Goal: Transaction & Acquisition: Purchase product/service

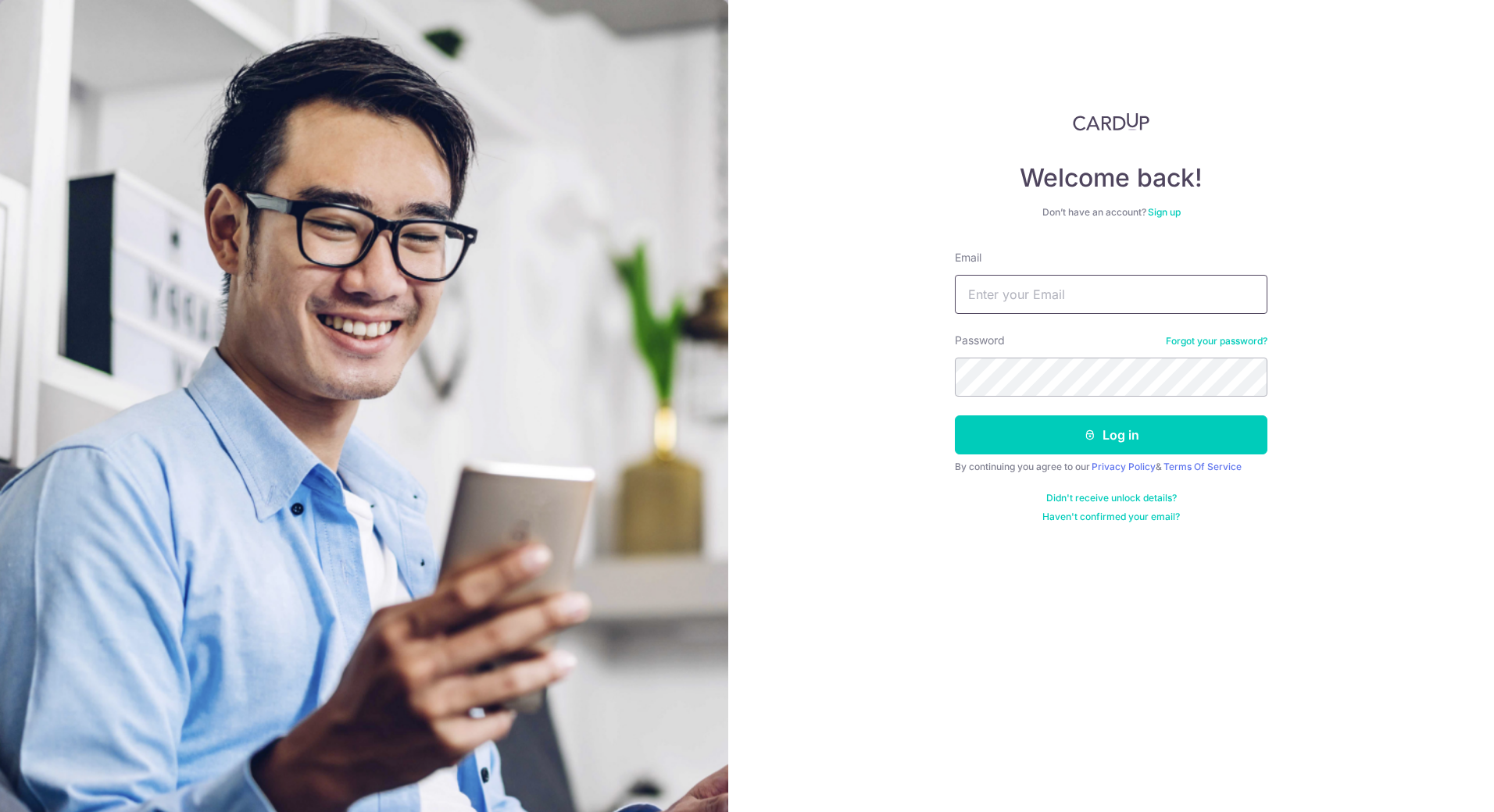
click at [1054, 294] on input "Email" at bounding box center [1111, 294] width 313 height 39
type input "jonathan_foo@hotmail.com"
click at [1049, 429] on button "Log in" at bounding box center [1111, 435] width 313 height 39
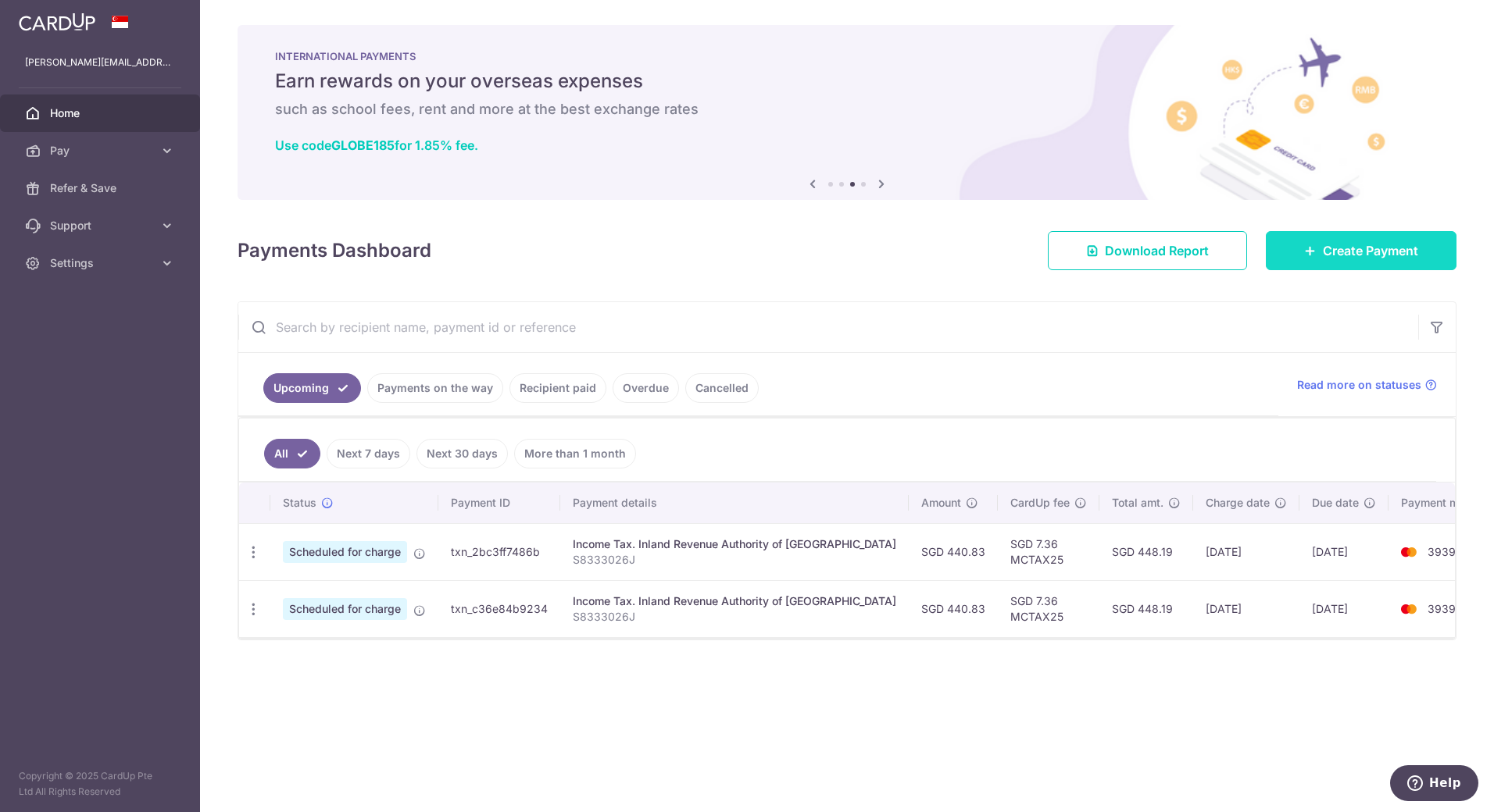
click at [1333, 254] on span "Create Payment" at bounding box center [1371, 251] width 96 height 19
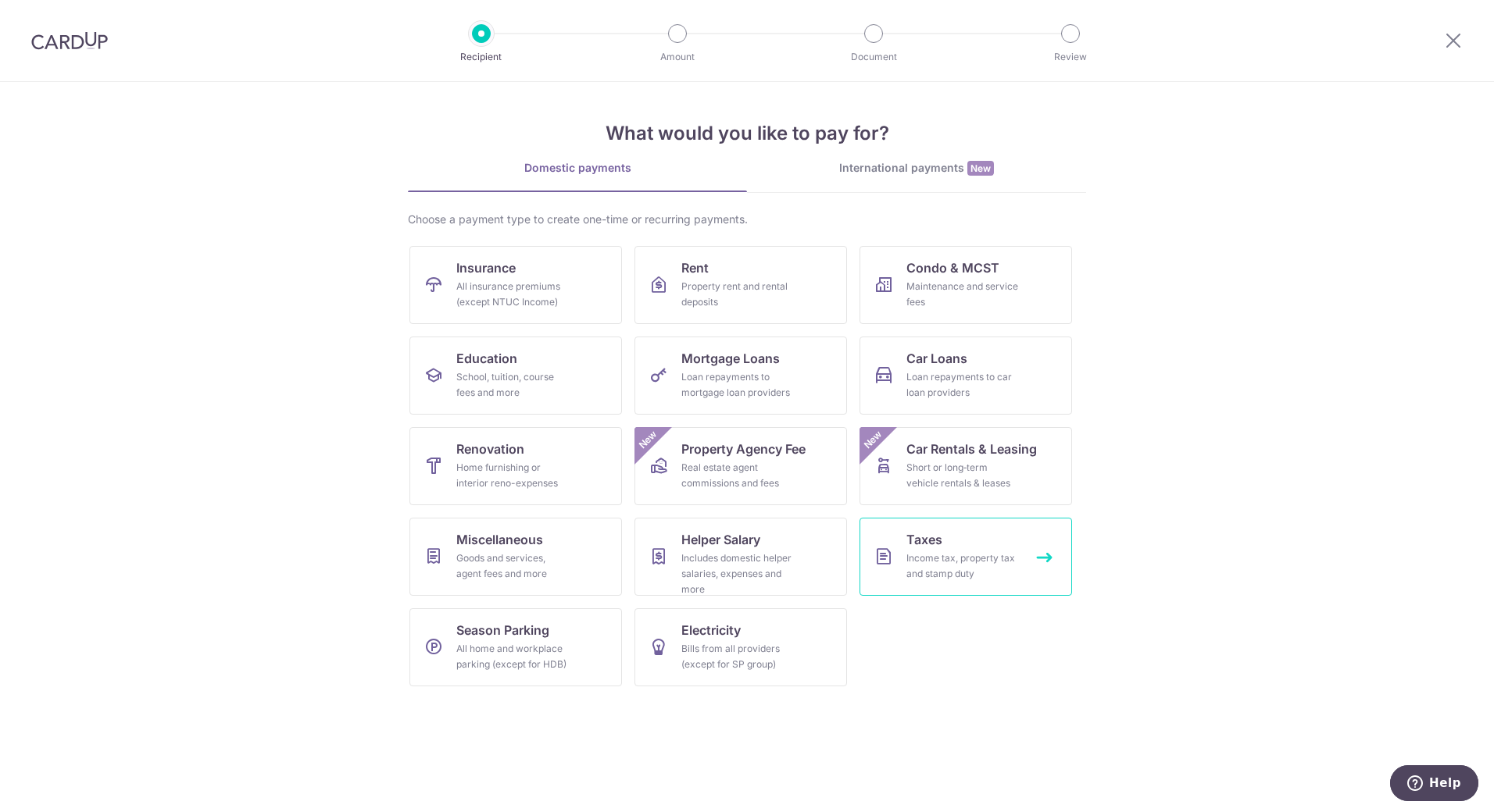
click at [983, 541] on link "Taxes Income tax, property tax and stamp duty" at bounding box center [965, 557] width 212 height 78
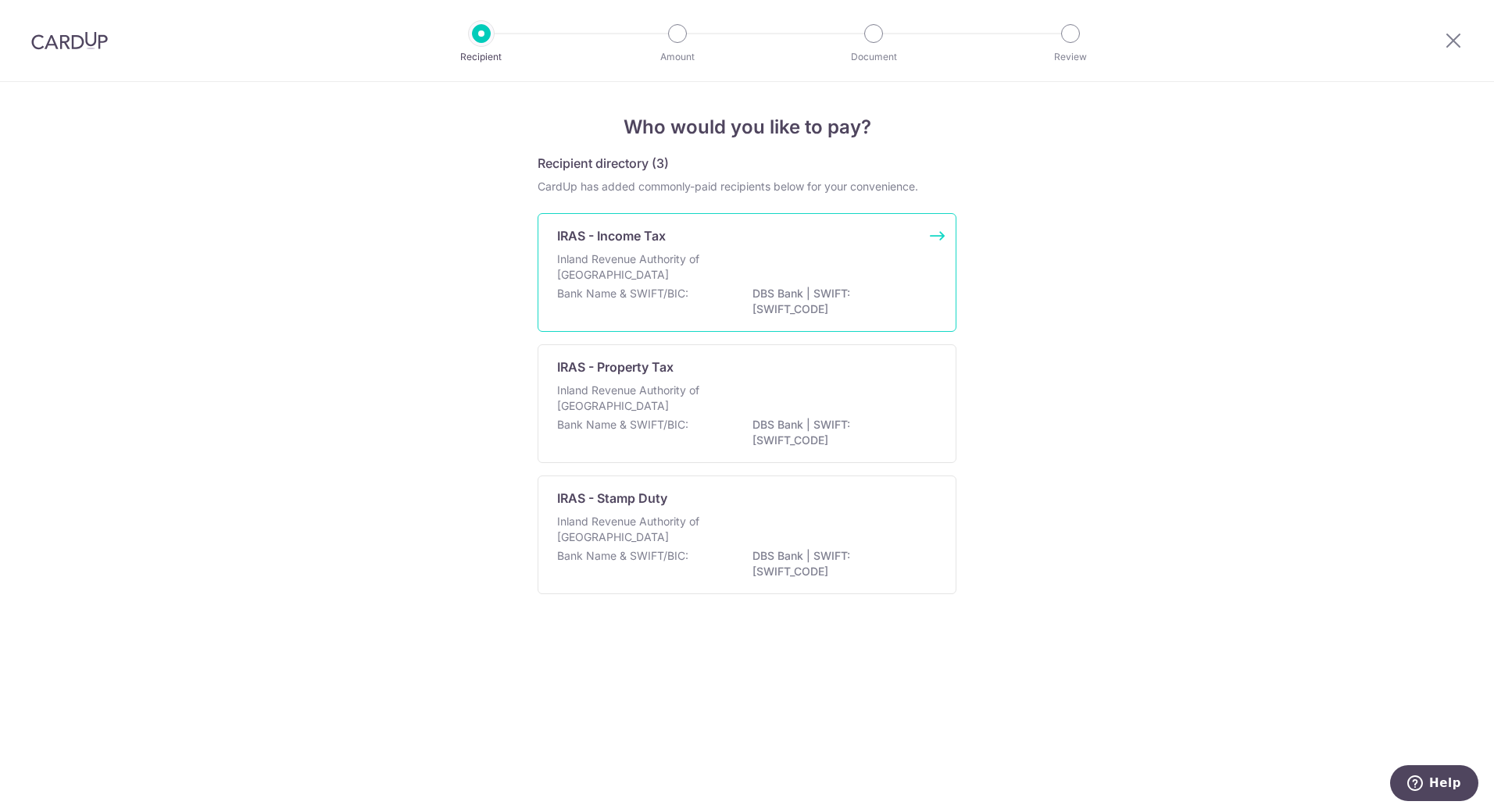
click at [760, 294] on p "DBS Bank | SWIFT: [SWIFT_CODE]" at bounding box center [839, 301] width 175 height 32
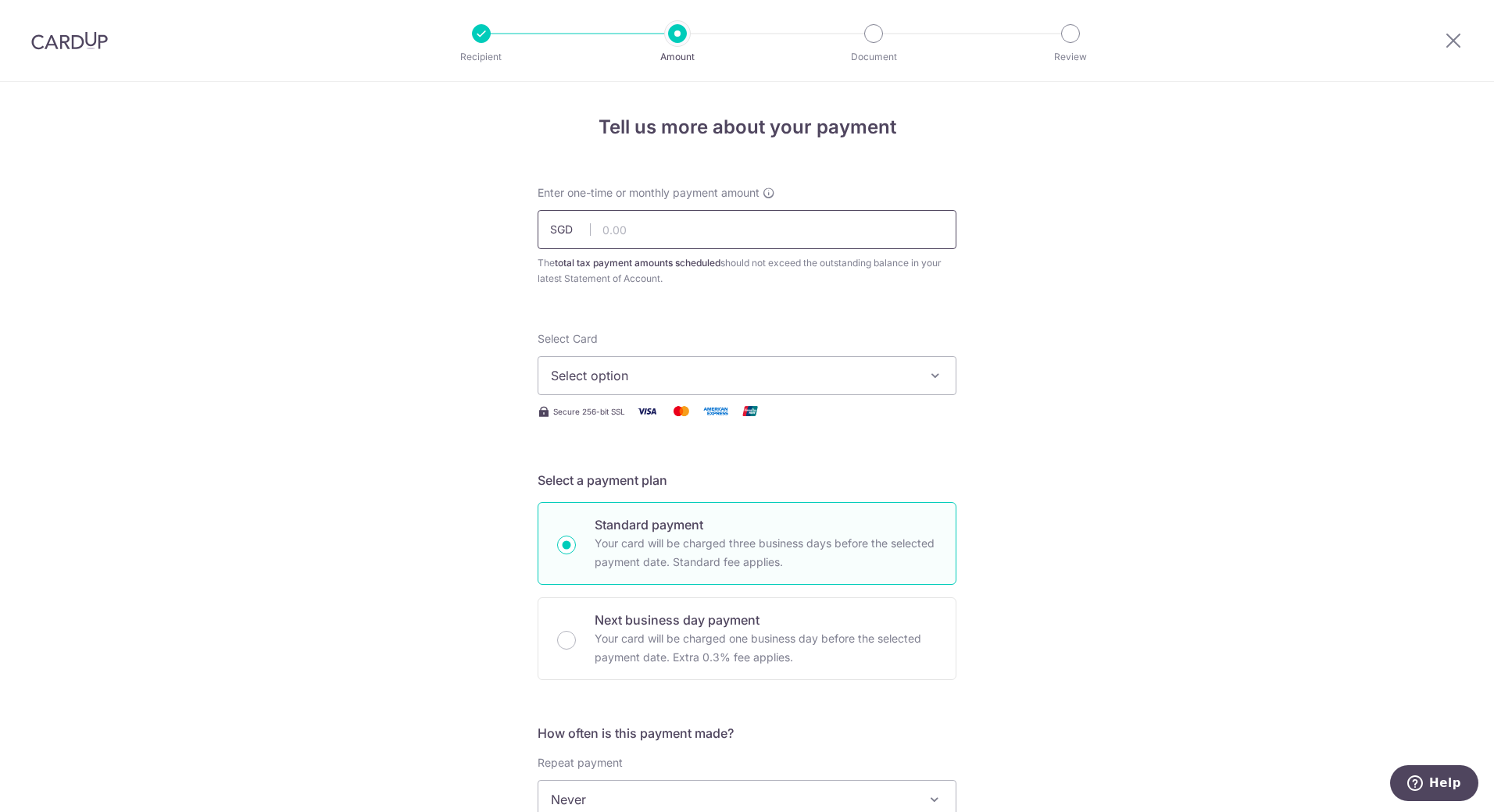
click at [667, 239] on input "text" at bounding box center [747, 229] width 419 height 39
type input "440.83"
click at [782, 385] on button "Select option" at bounding box center [747, 375] width 419 height 39
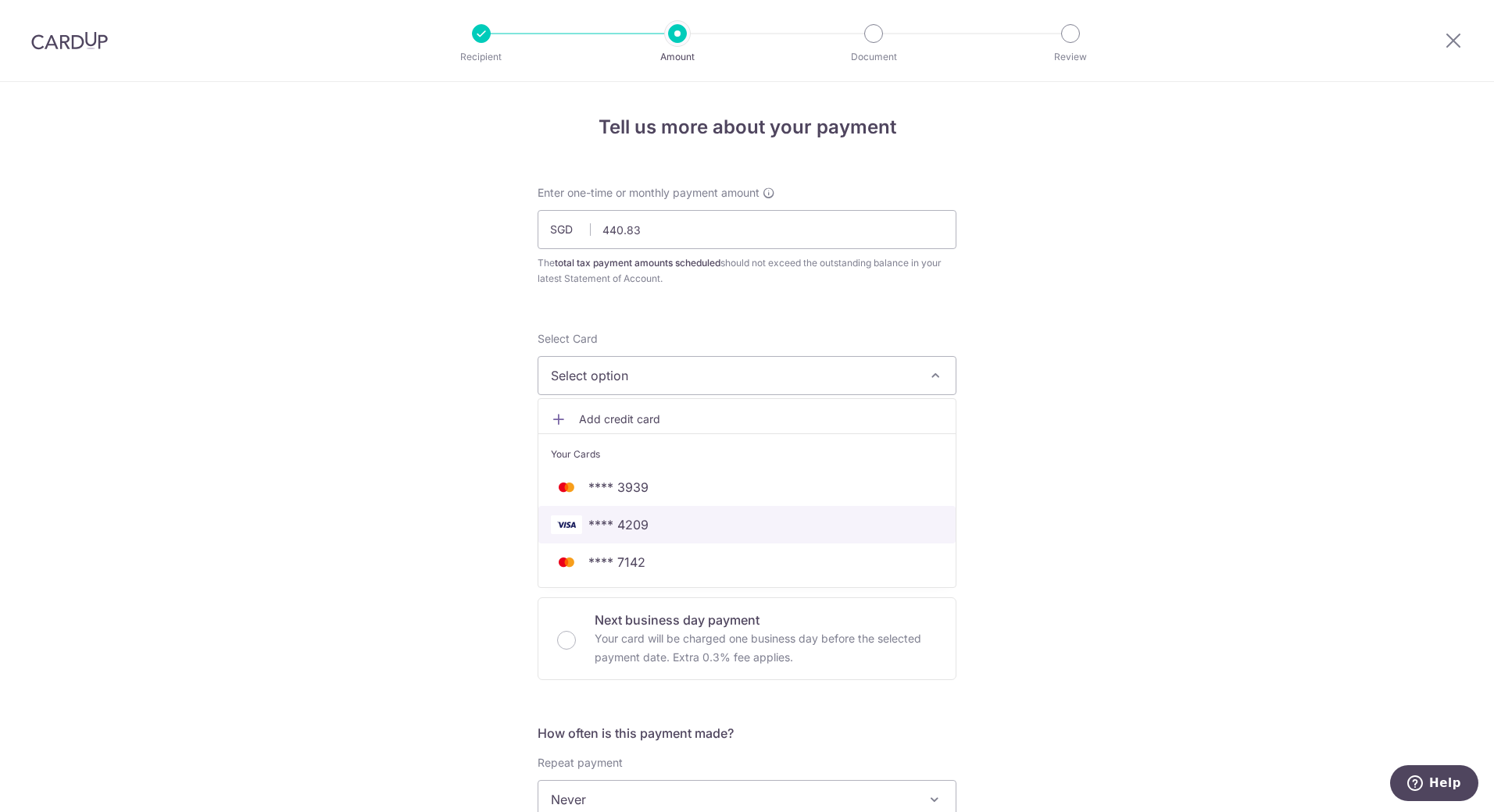
click at [612, 524] on span "**** 4209" at bounding box center [617, 524] width 60 height 19
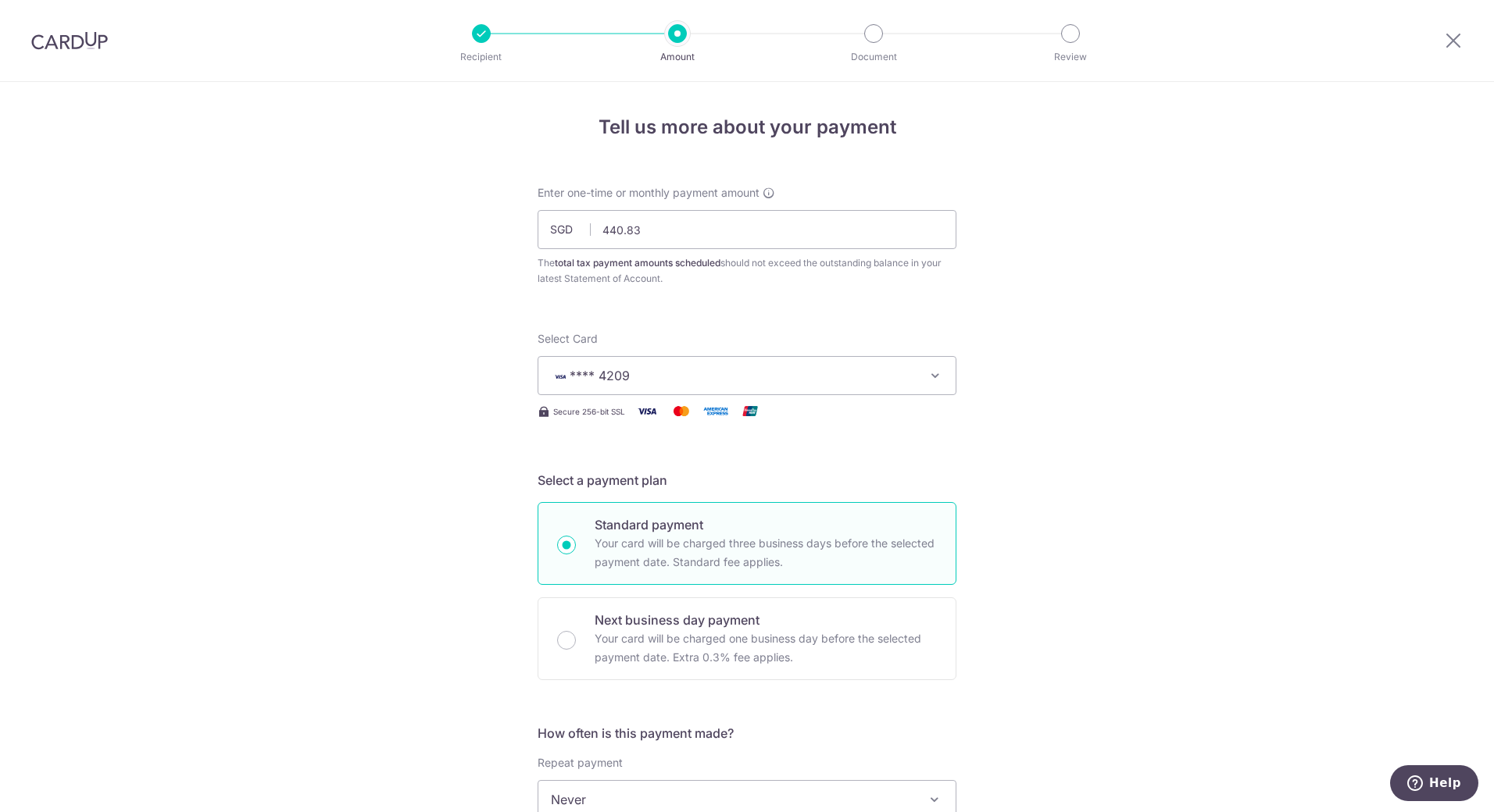
click at [1009, 409] on div "Tell us more about your payment Enter one-time or monthly payment amount SGD 44…" at bounding box center [747, 807] width 1494 height 1450
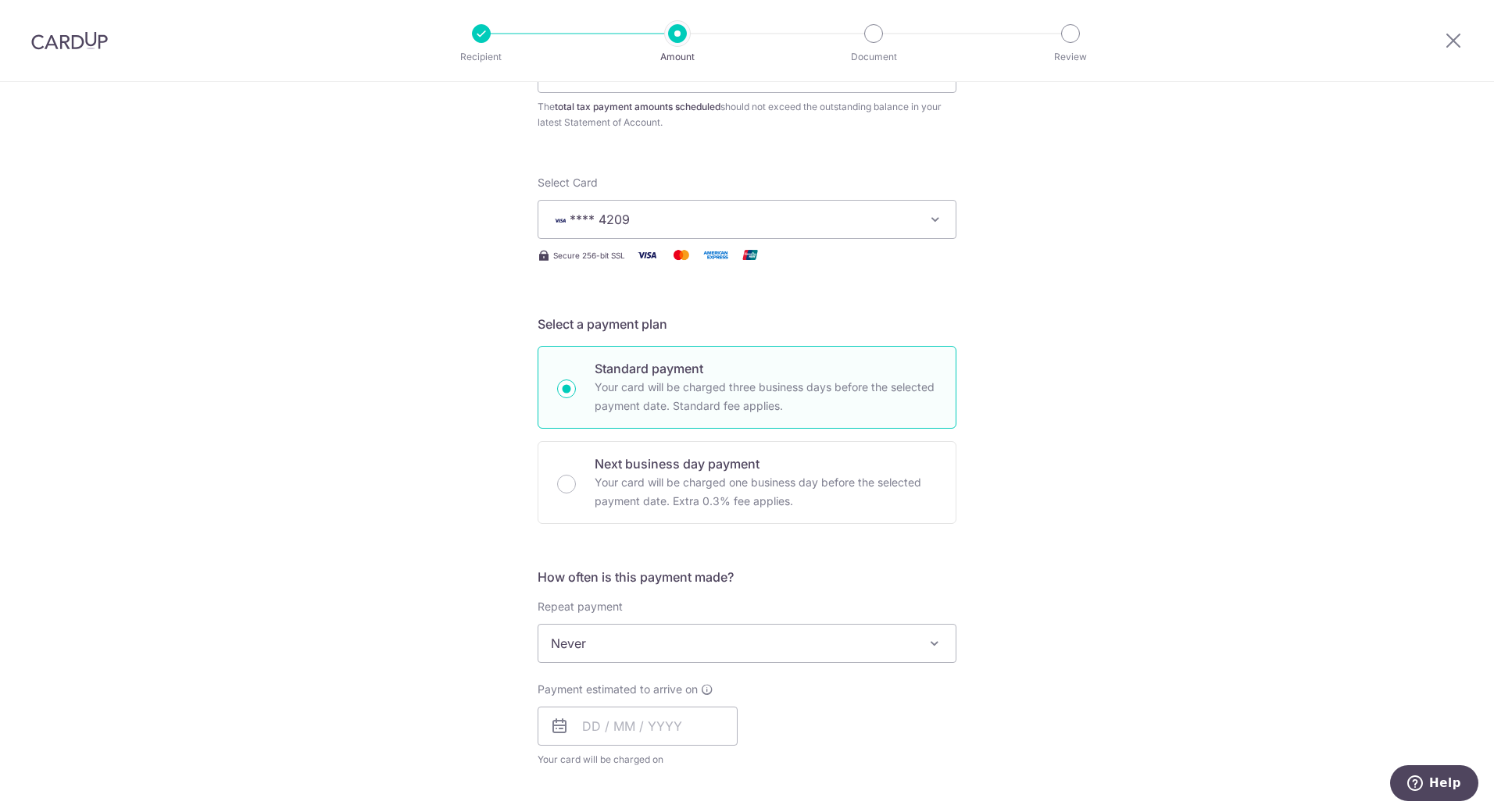
scroll to position [234, 0]
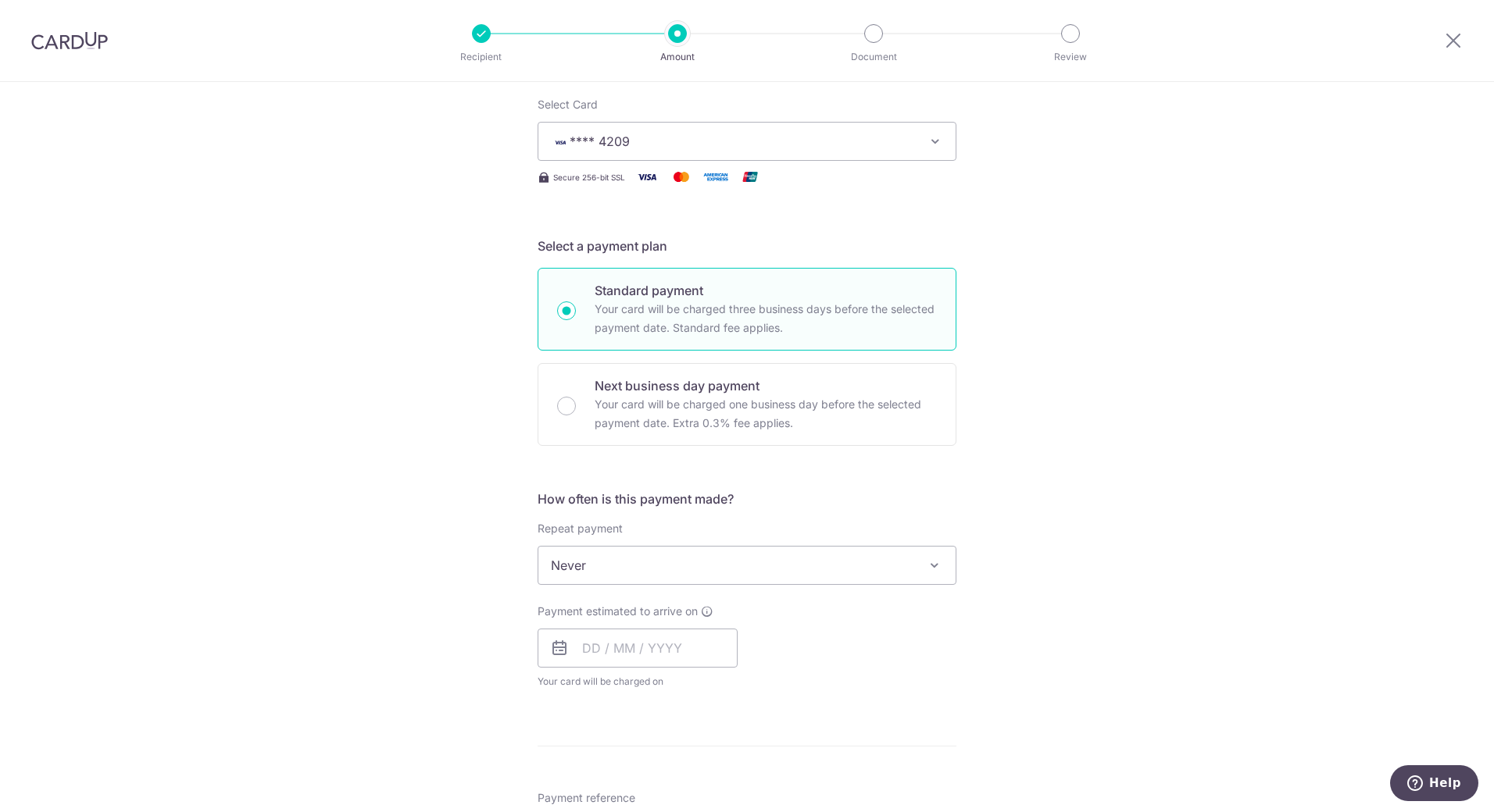
click at [824, 558] on span "Never" at bounding box center [747, 565] width 417 height 37
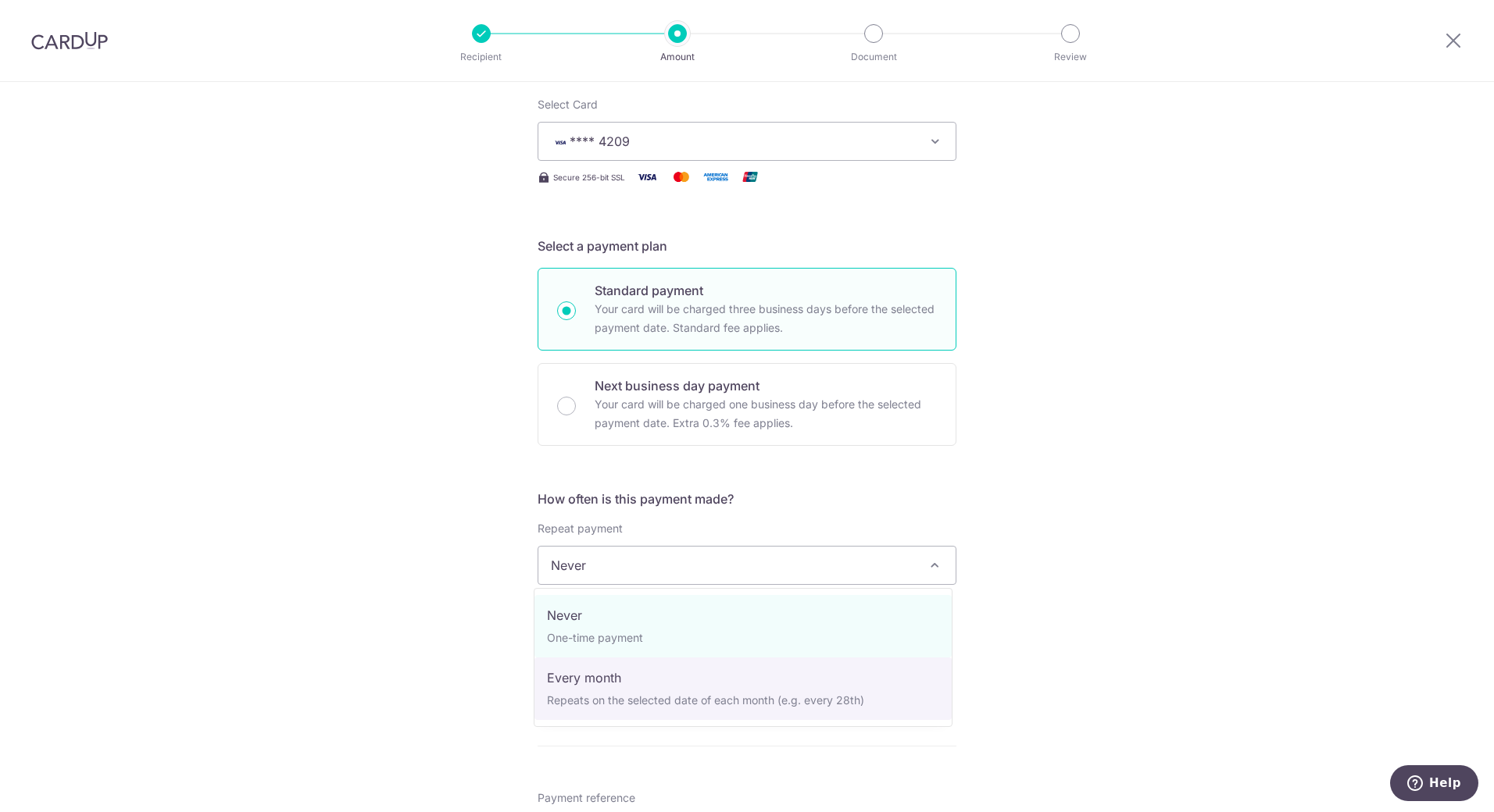
select select "3"
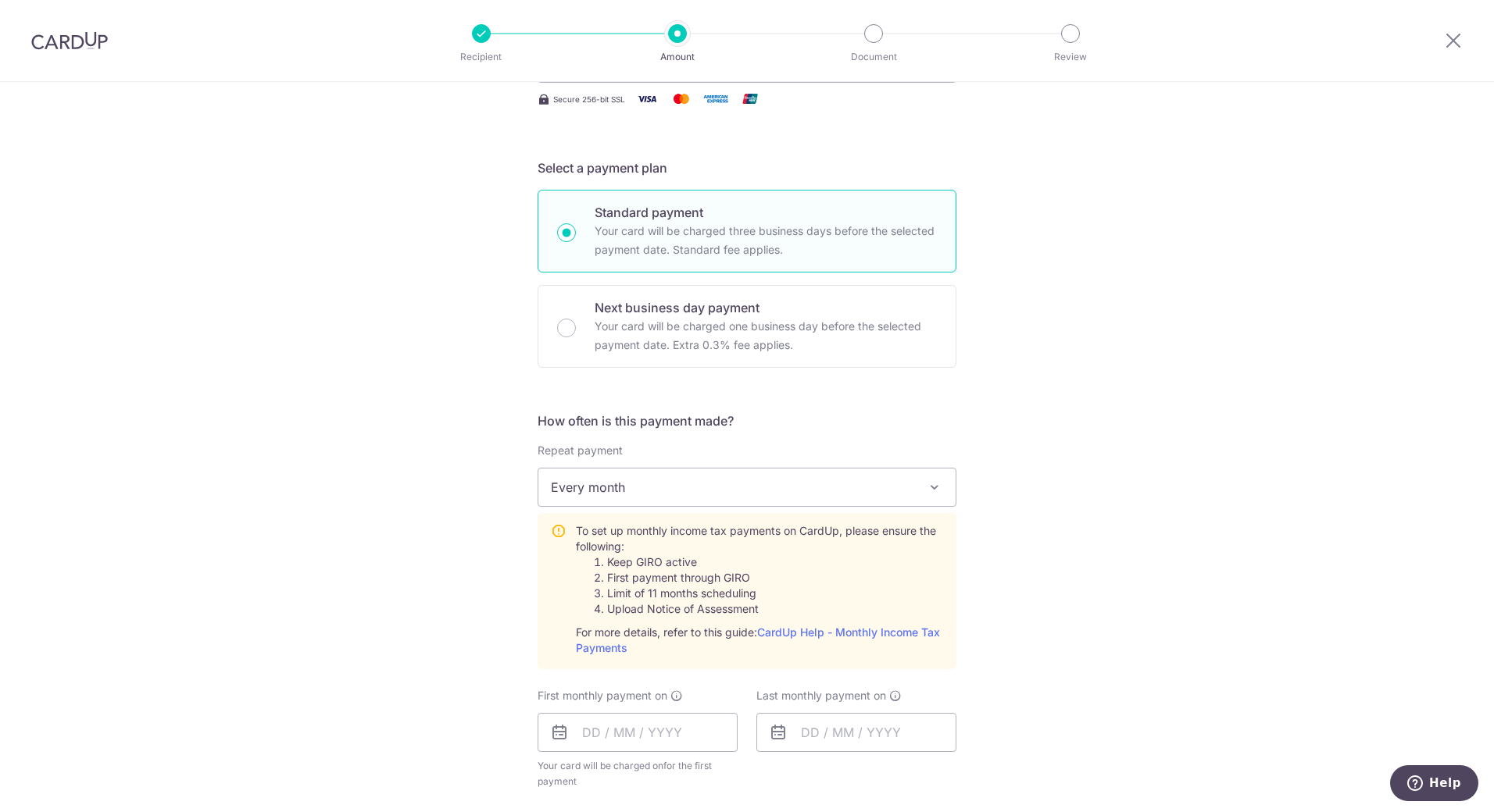
scroll to position [391, 0]
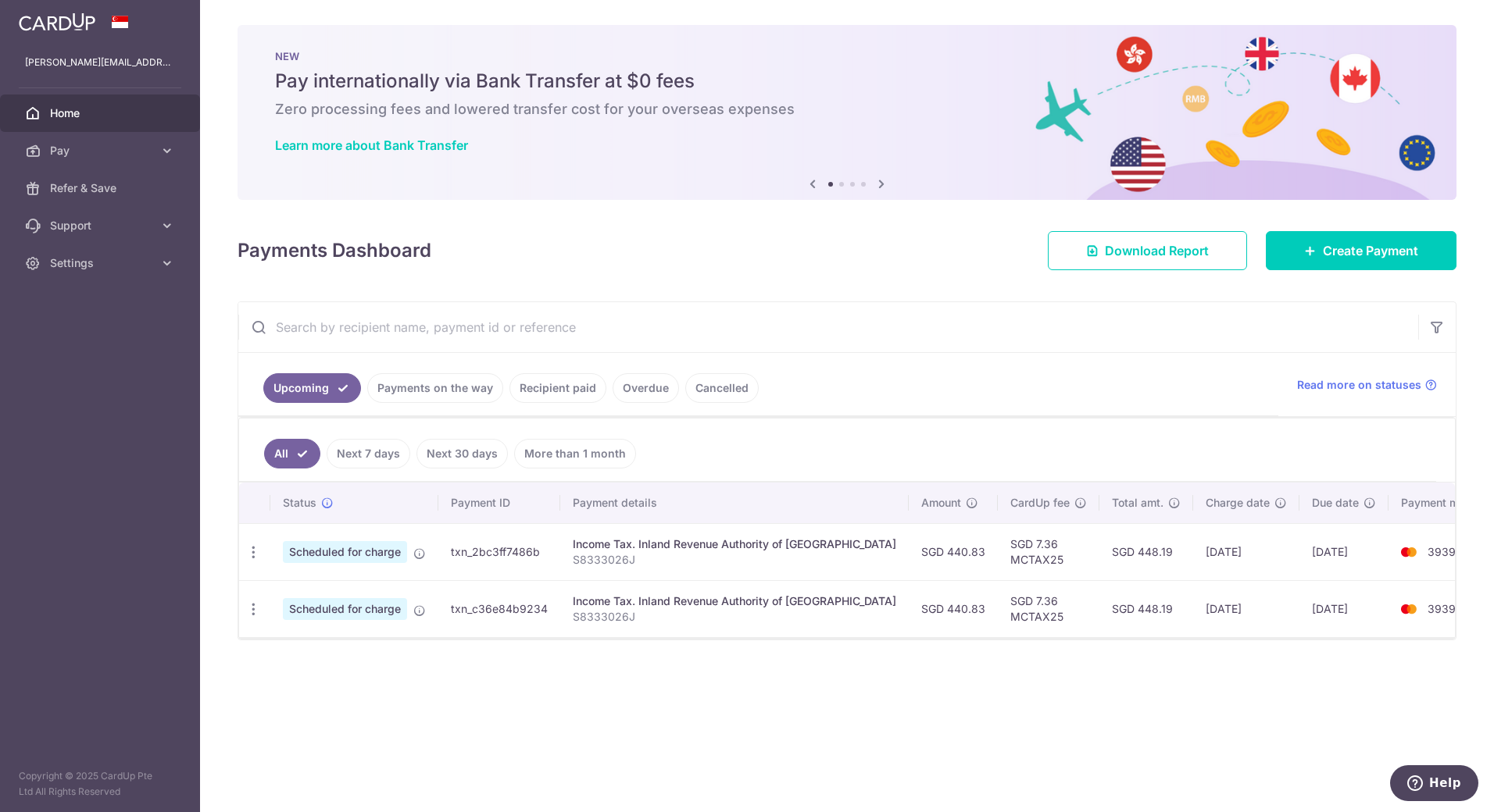
click at [882, 182] on icon at bounding box center [881, 183] width 19 height 19
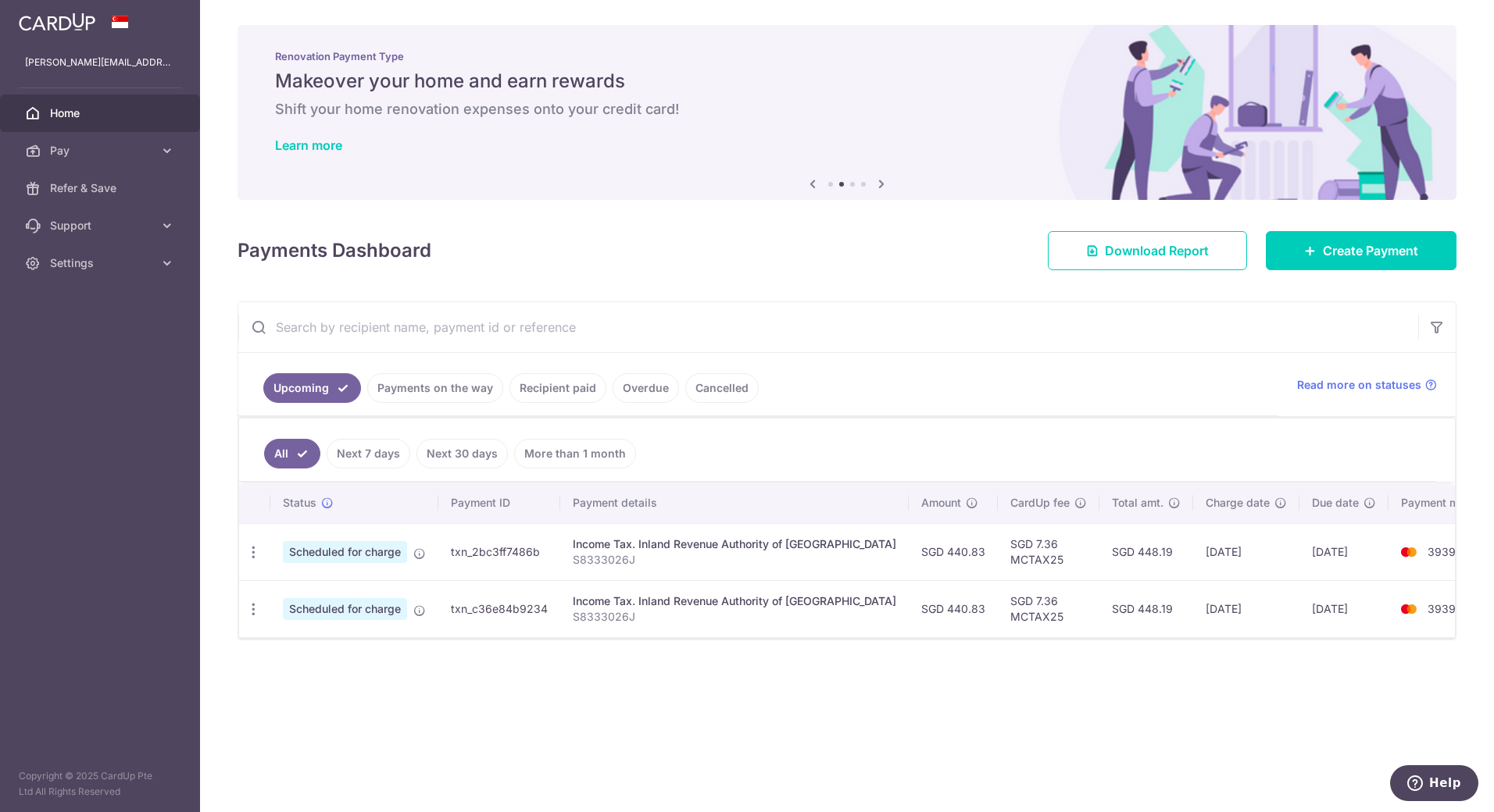
click at [882, 182] on icon at bounding box center [881, 183] width 19 height 19
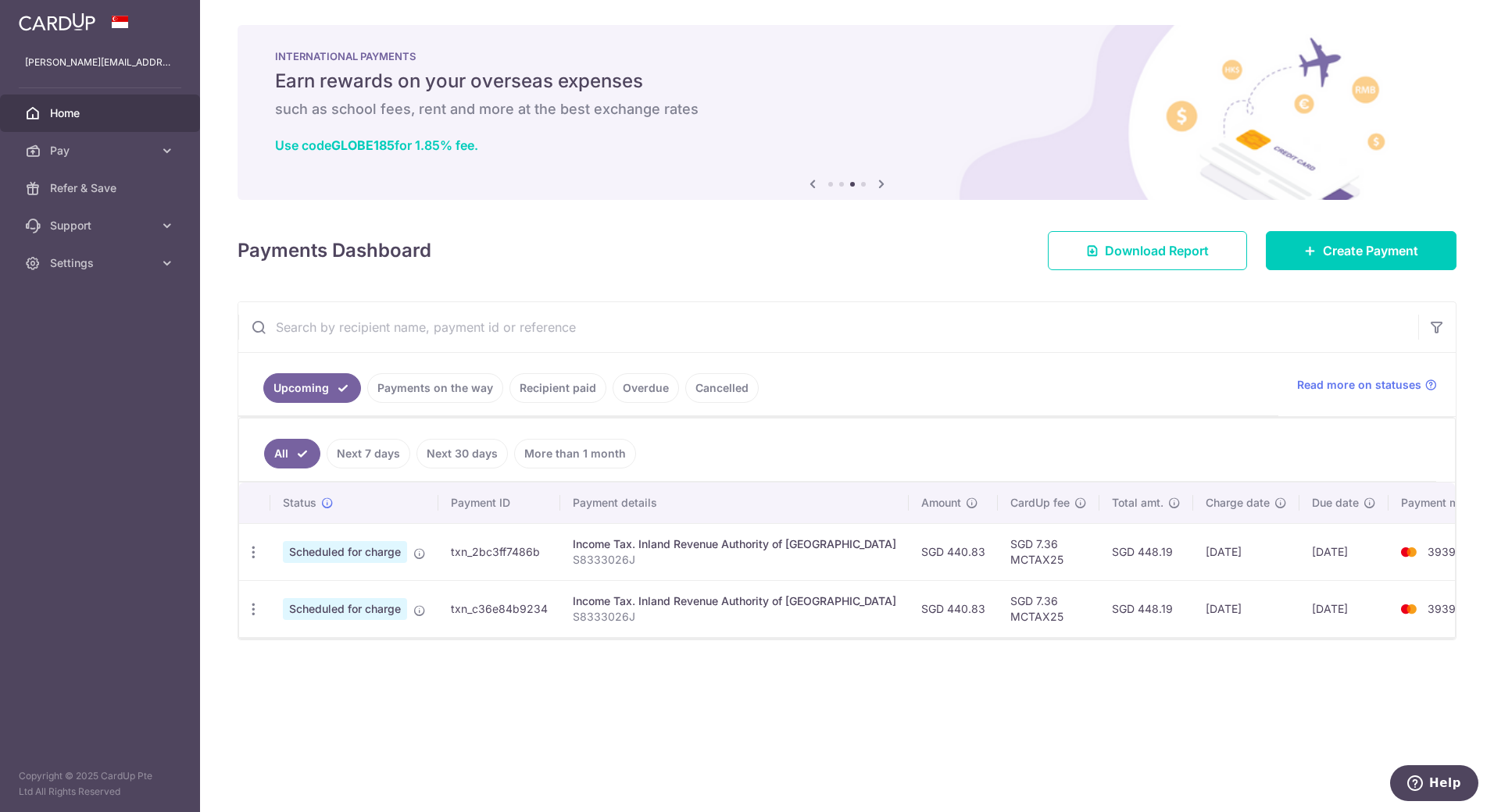
click at [882, 182] on icon at bounding box center [881, 183] width 19 height 19
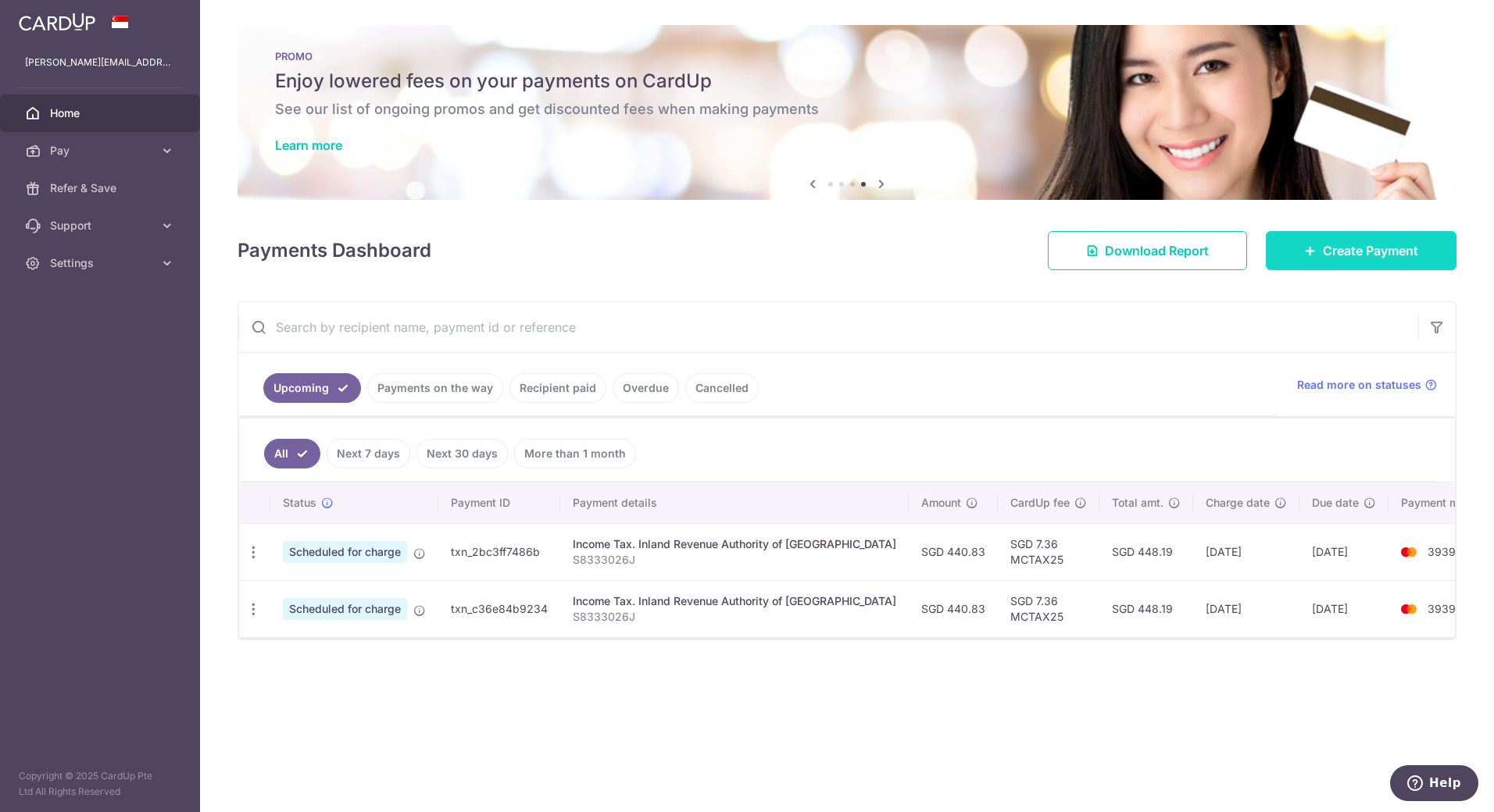
click at [1341, 245] on span "Create Payment" at bounding box center [1371, 251] width 96 height 19
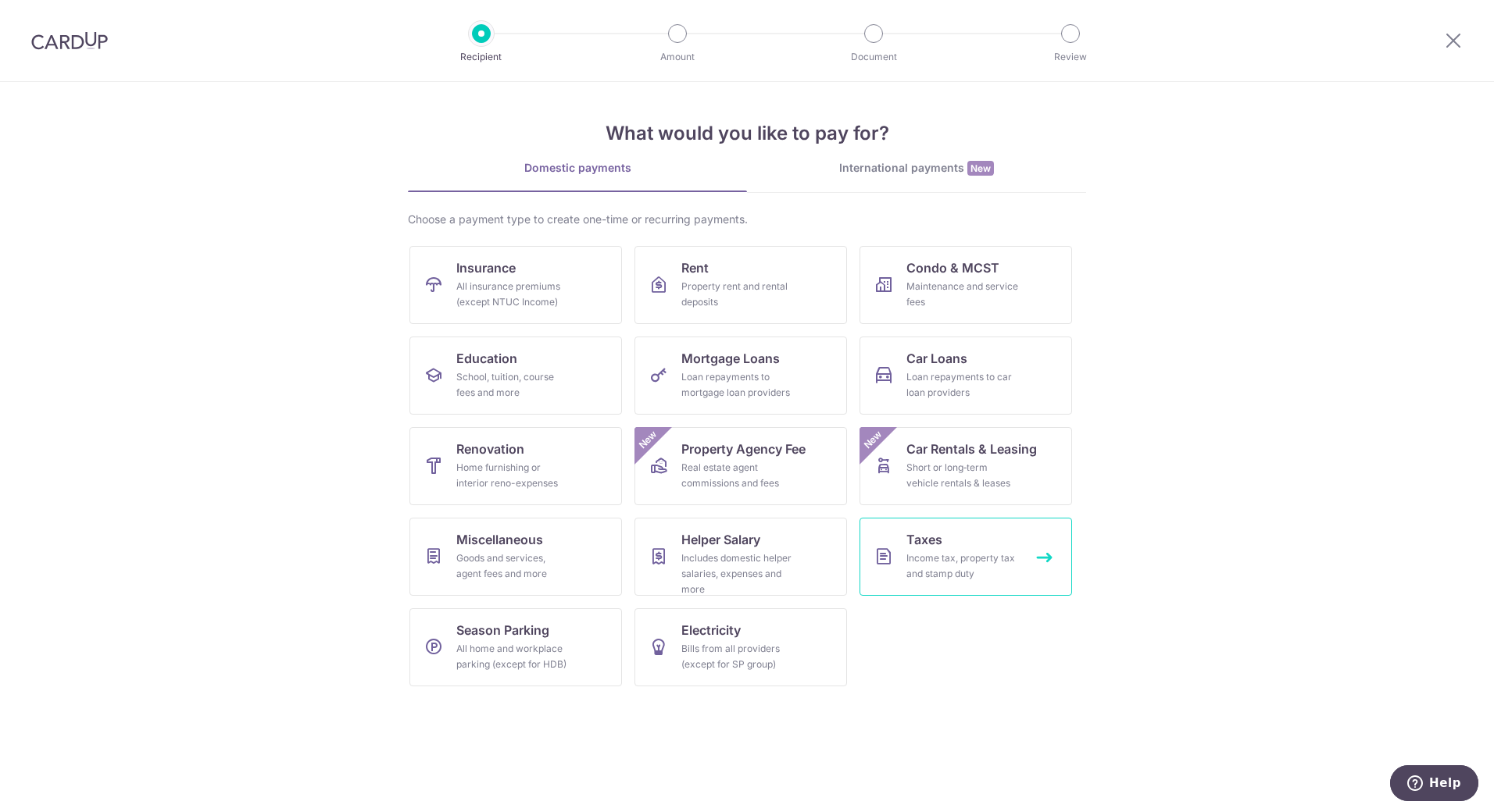
click at [939, 544] on span "Taxes" at bounding box center [924, 540] width 36 height 19
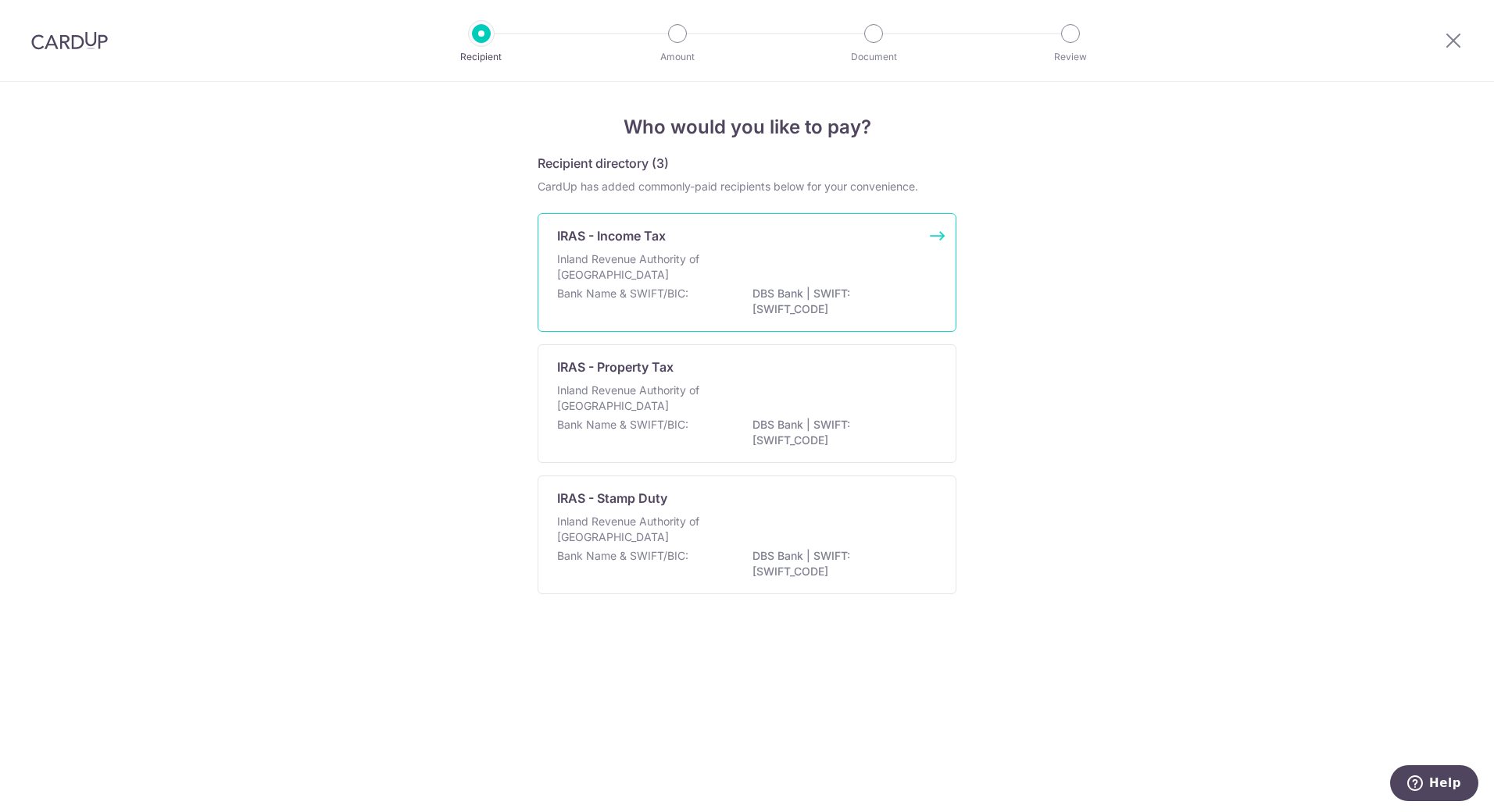
click at [751, 267] on div "Inland Revenue Authority of Singapore" at bounding box center [747, 268] width 379 height 34
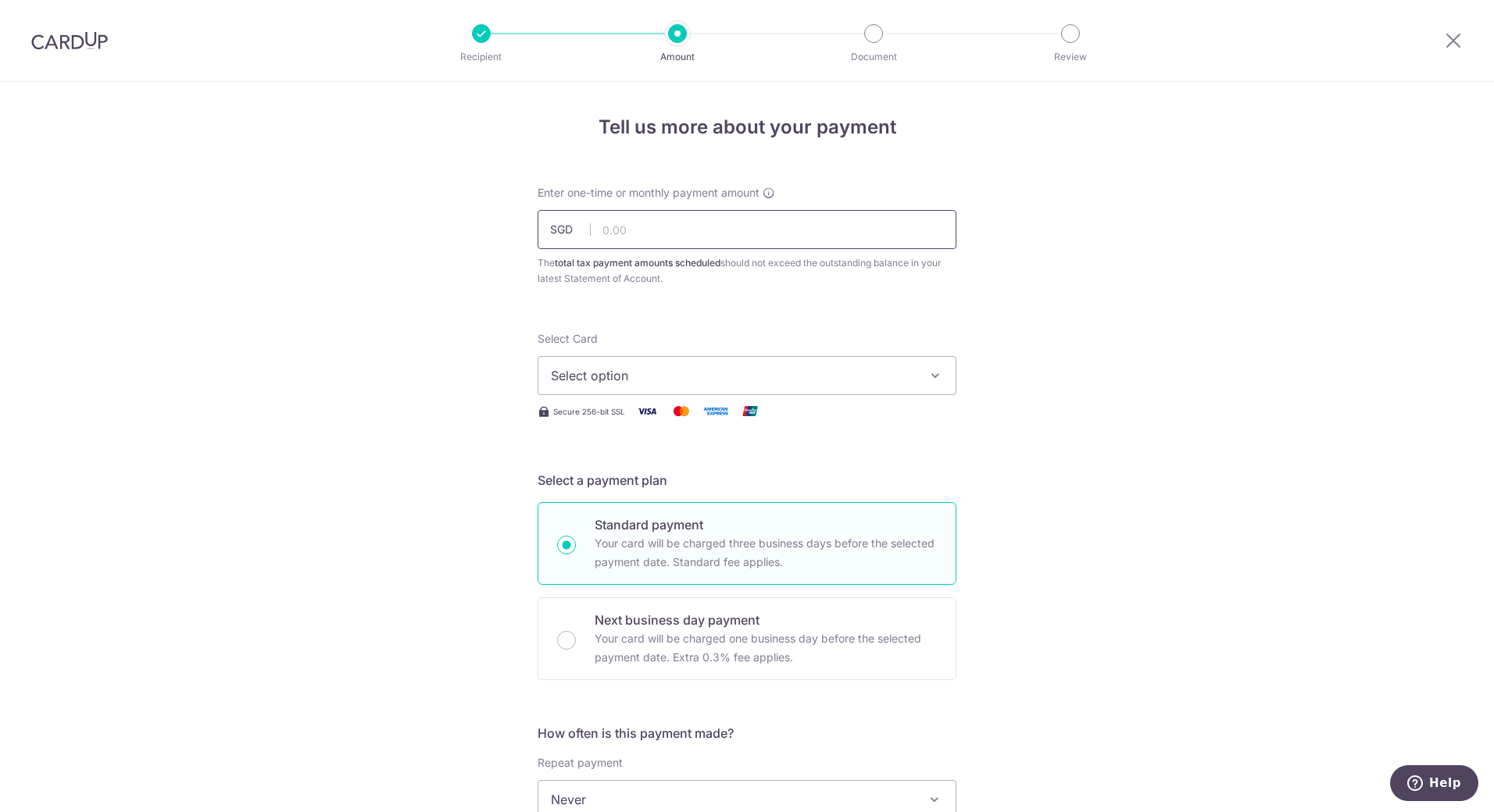
click at [656, 224] on input "text" at bounding box center [747, 229] width 419 height 39
click at [654, 229] on input "text" at bounding box center [747, 229] width 419 height 39
type input "440.83"
click at [733, 367] on span "Select option" at bounding box center [732, 375] width 364 height 19
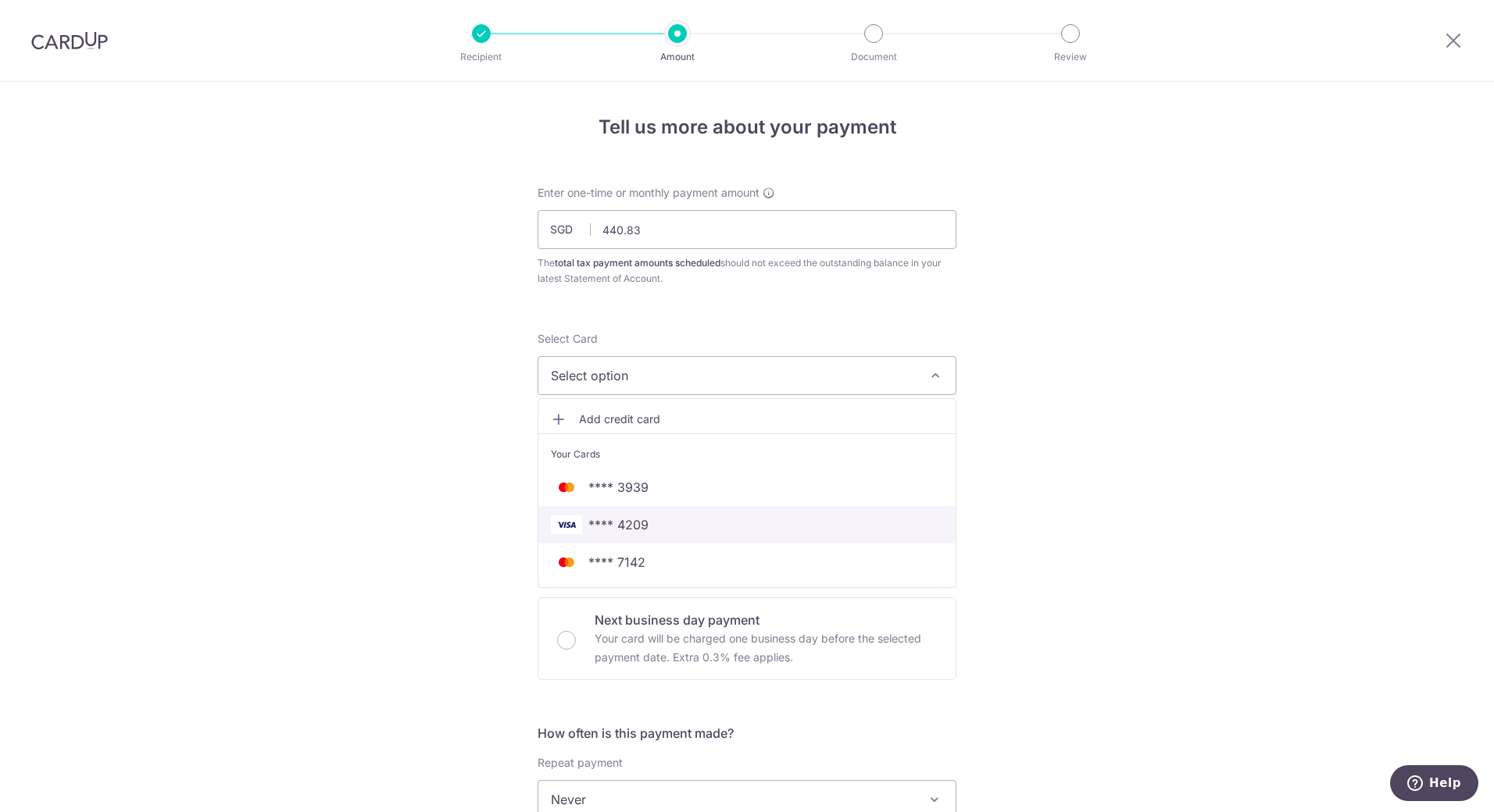
click at [652, 524] on span "**** 4209" at bounding box center [747, 524] width 392 height 19
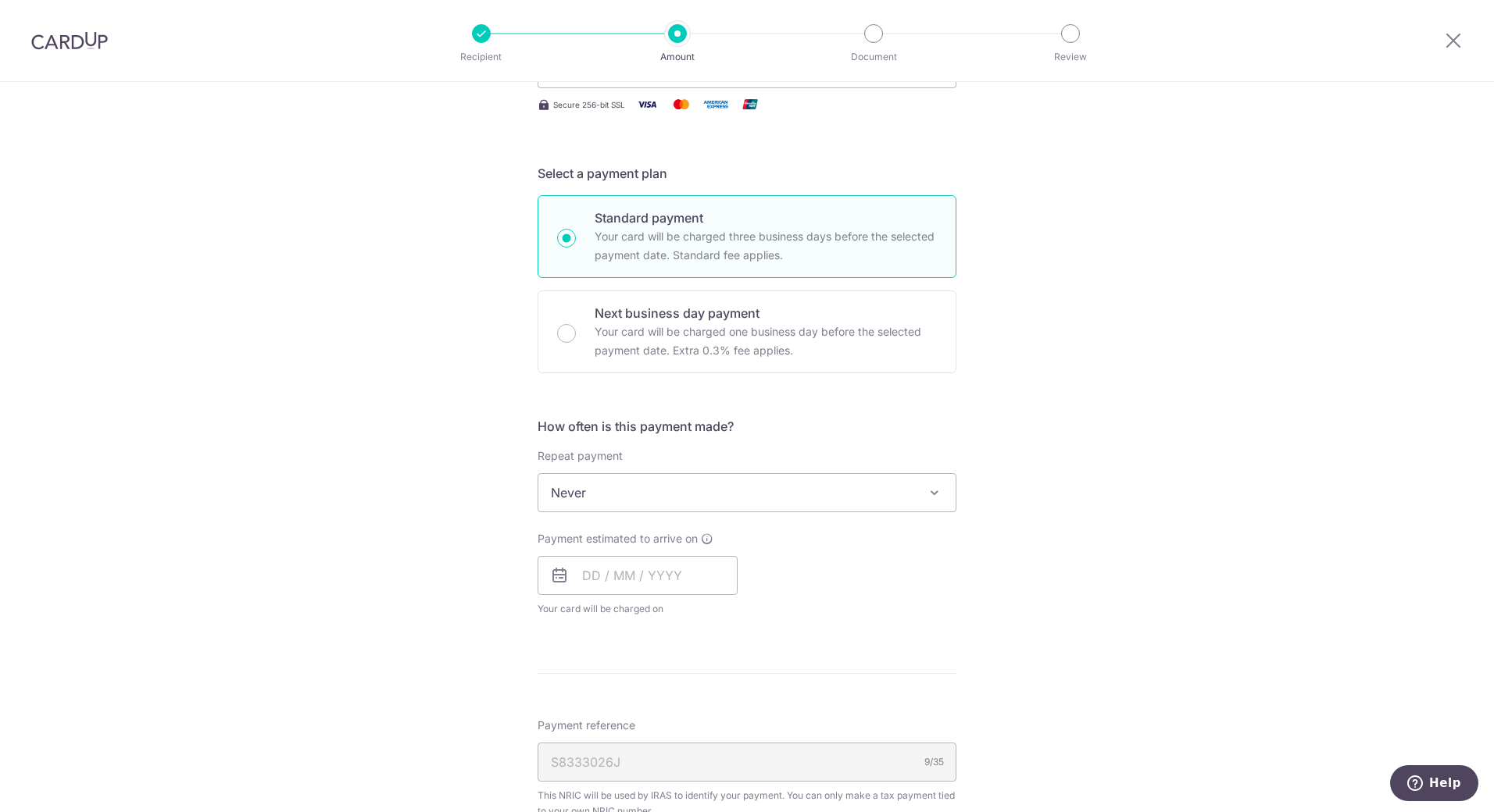
scroll to position [312, 0]
click at [695, 479] on span "Never" at bounding box center [747, 486] width 417 height 37
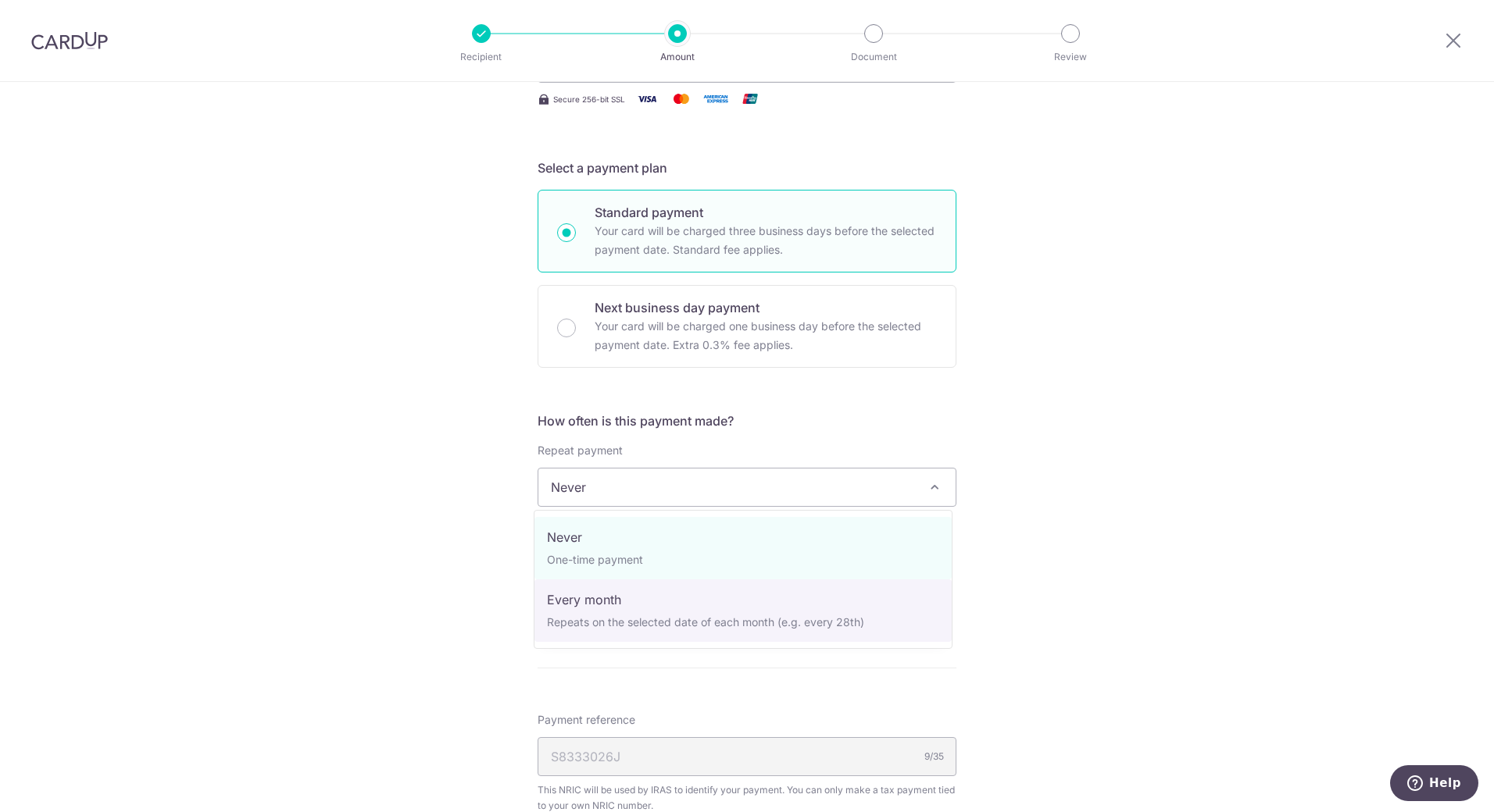
select select "3"
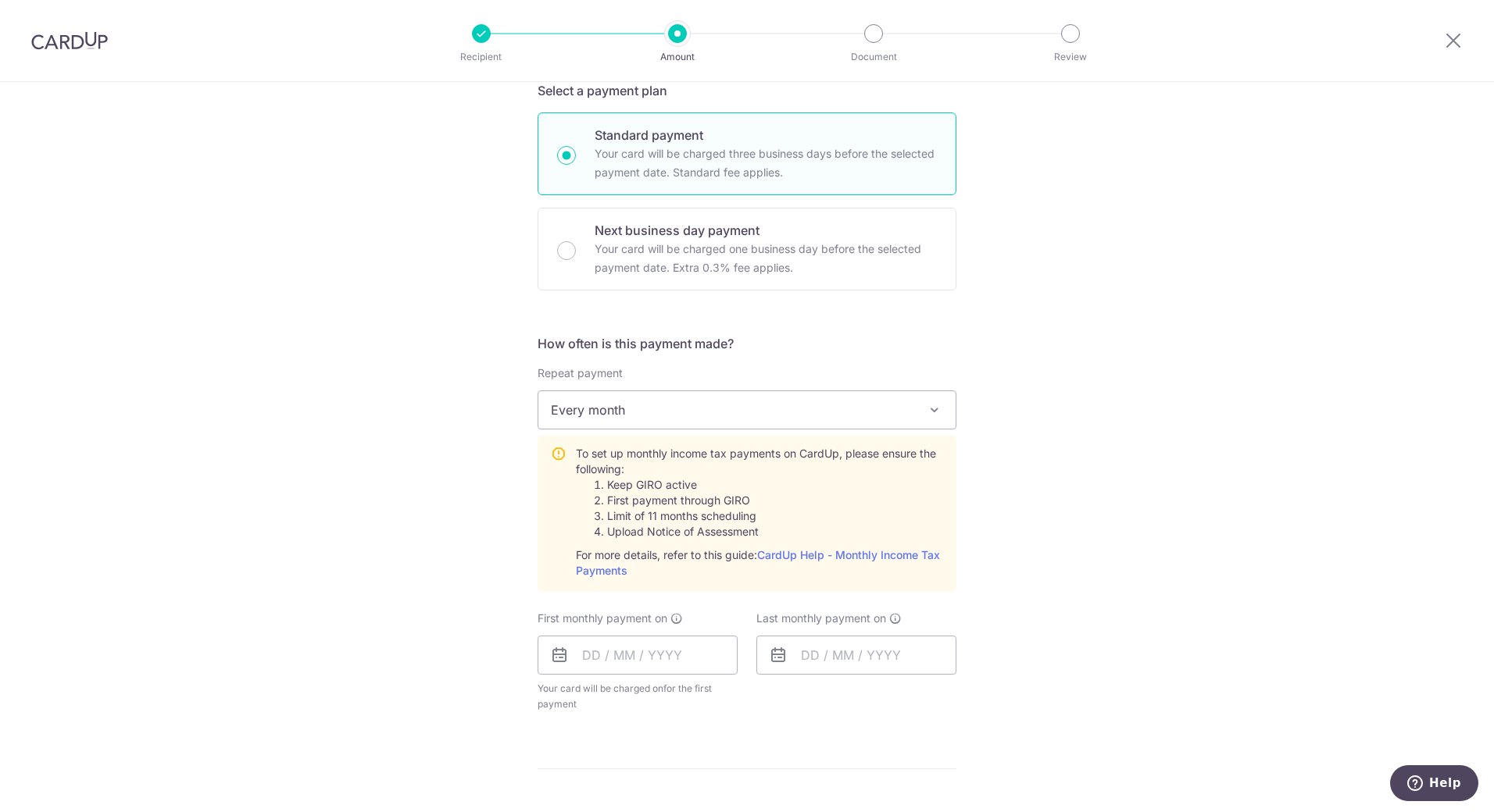
scroll to position [391, 0]
click at [679, 655] on input "text" at bounding box center [637, 654] width 200 height 39
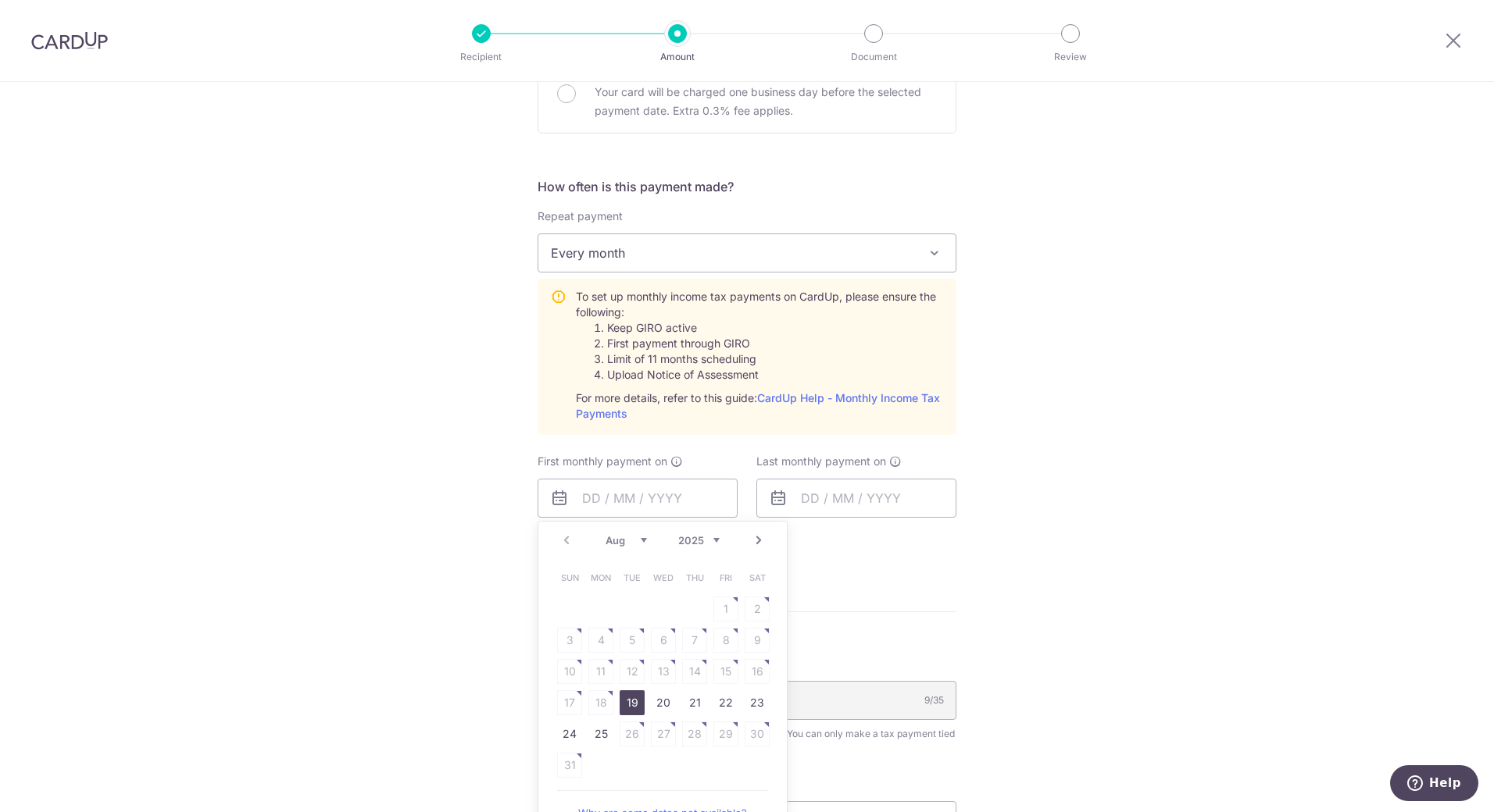
click at [756, 541] on link "Next" at bounding box center [759, 541] width 19 height 19
click at [561, 704] on link "19" at bounding box center [570, 703] width 25 height 25
type input "19/10/2025"
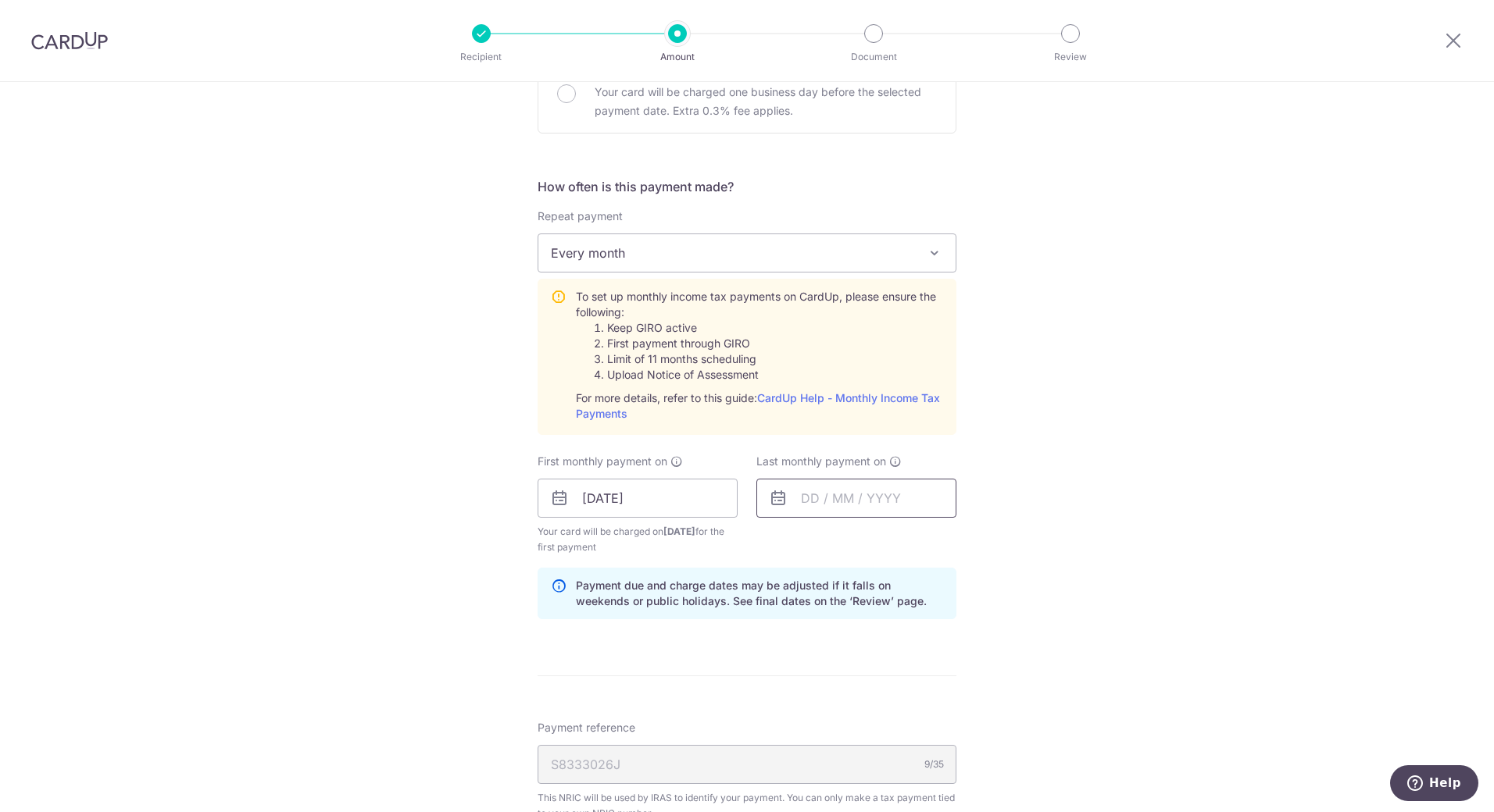
click at [897, 501] on input "text" at bounding box center [855, 498] width 200 height 39
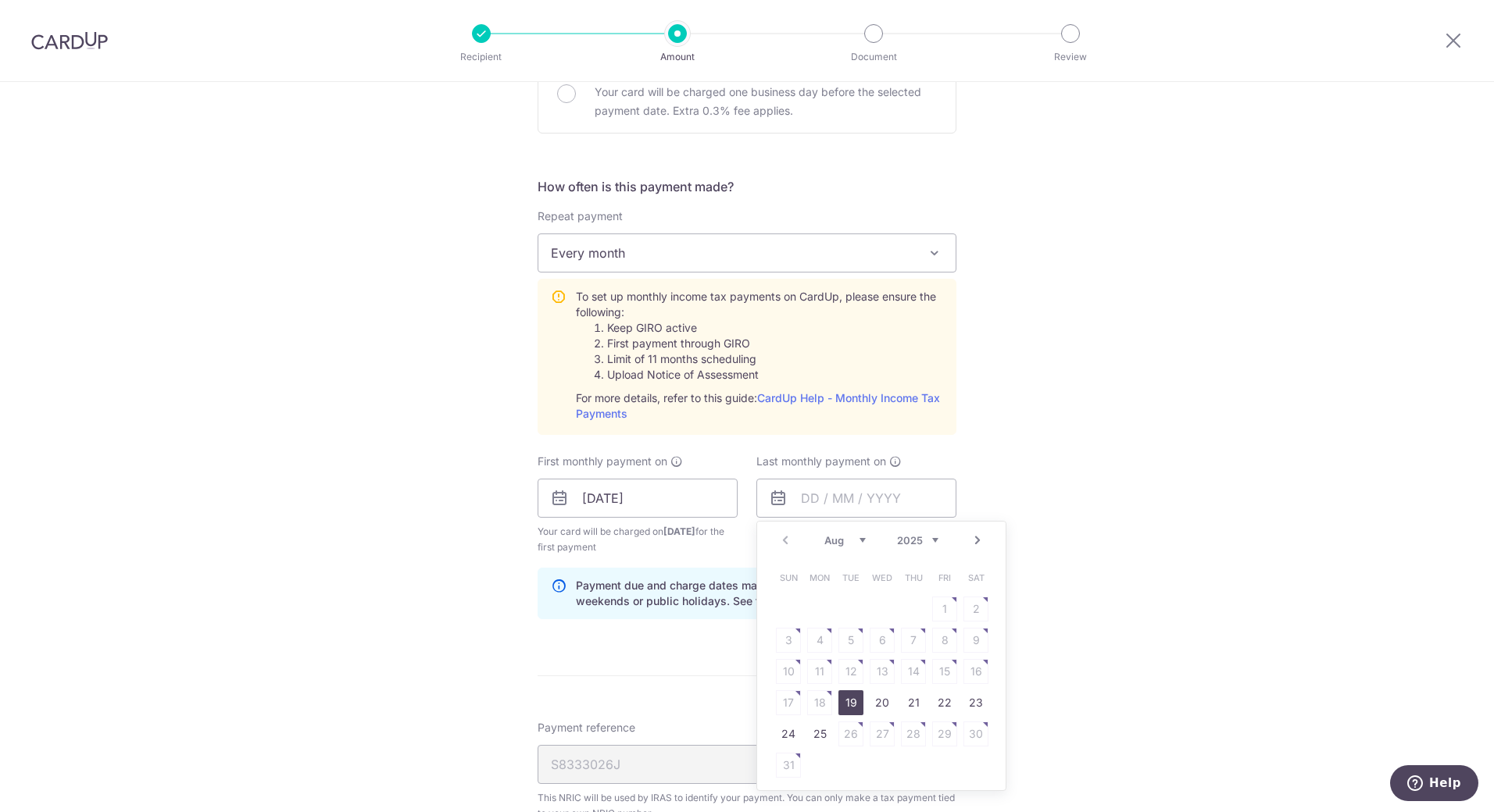
click at [977, 545] on link "Next" at bounding box center [978, 541] width 19 height 19
click at [943, 667] on link "19" at bounding box center [944, 672] width 25 height 25
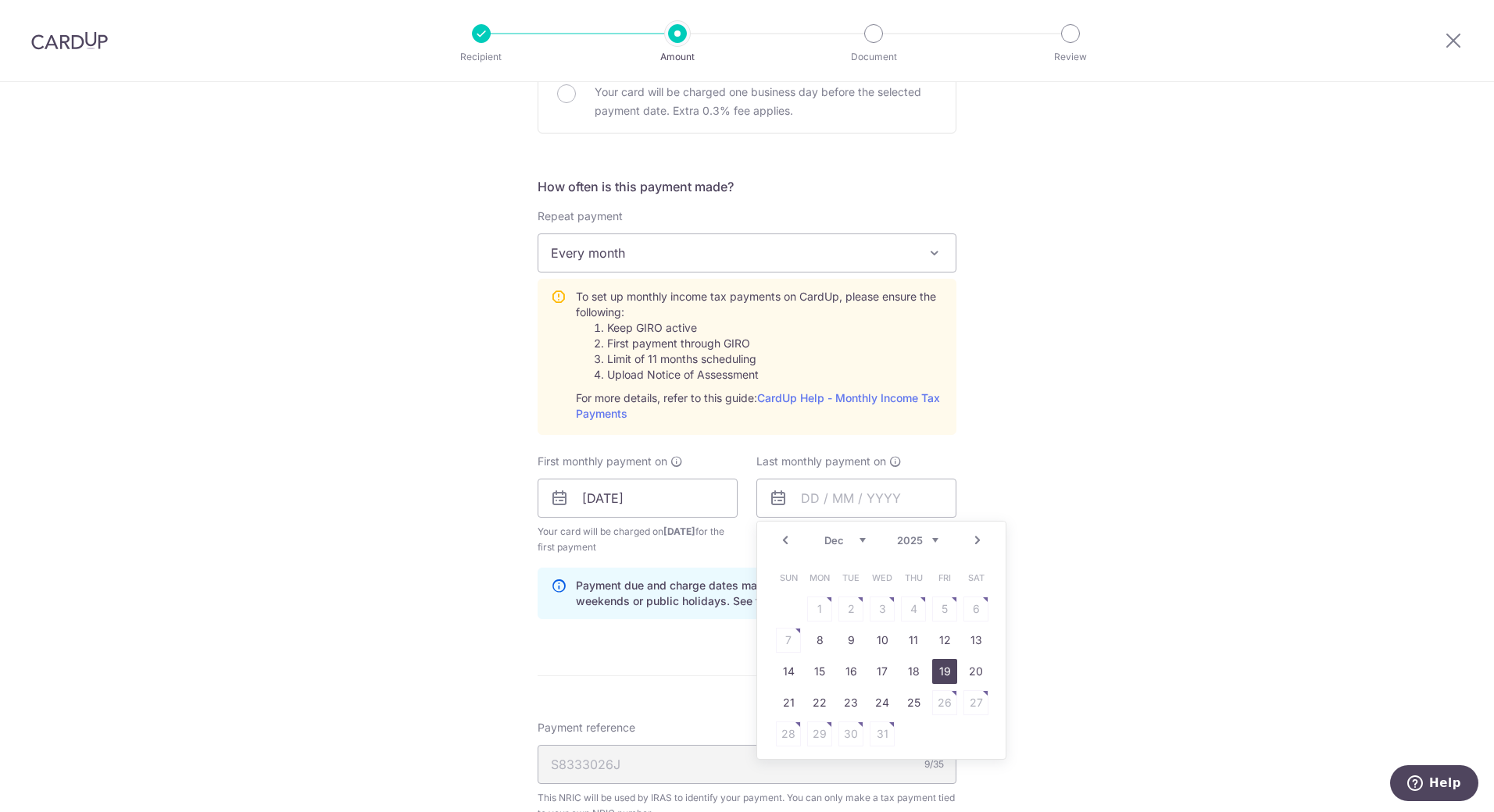
type input "19/12/2025"
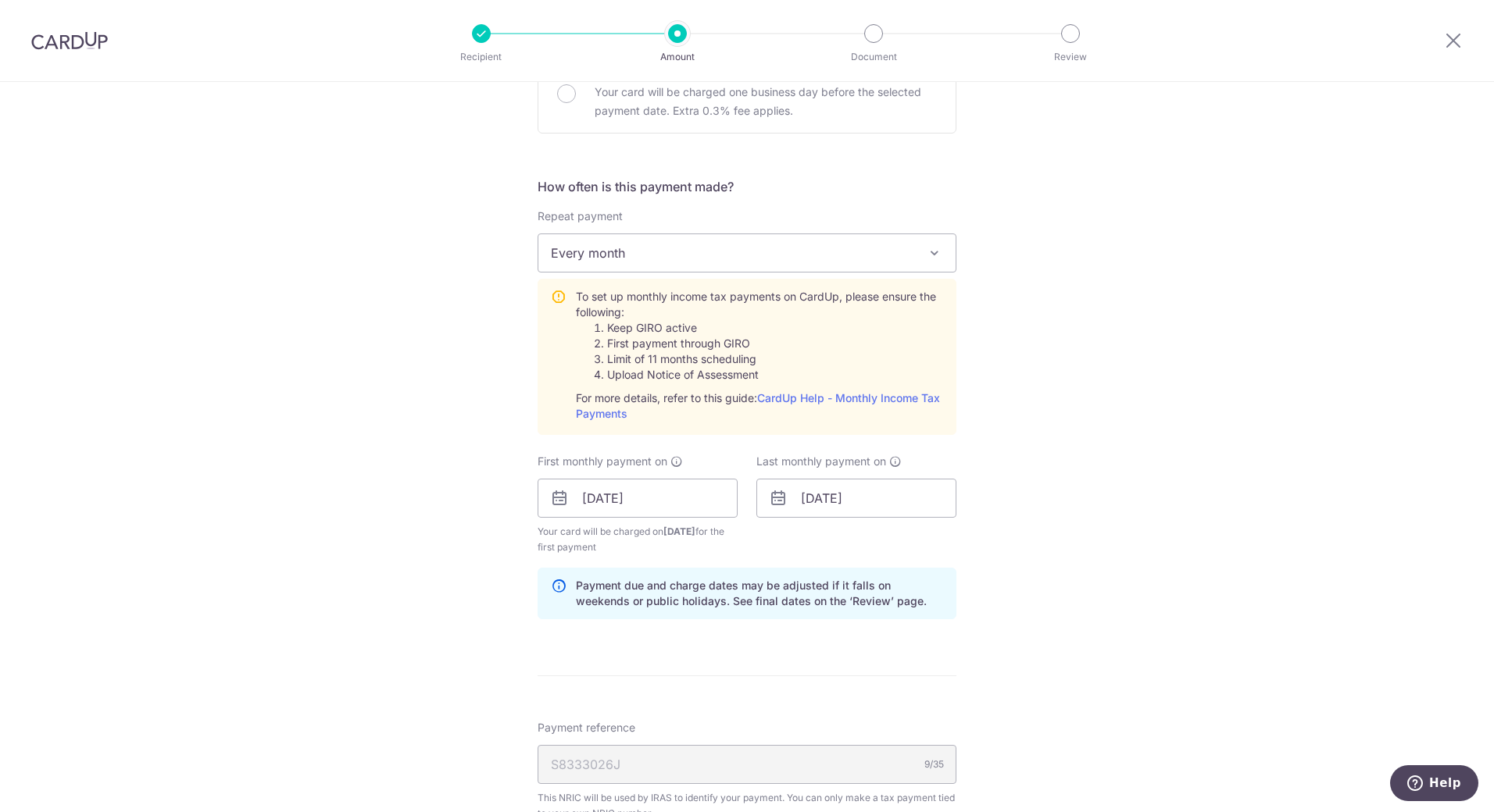
click at [1017, 515] on div "Tell us more about your payment Enter one-time or monthly payment amount SGD 44…" at bounding box center [747, 381] width 1494 height 1692
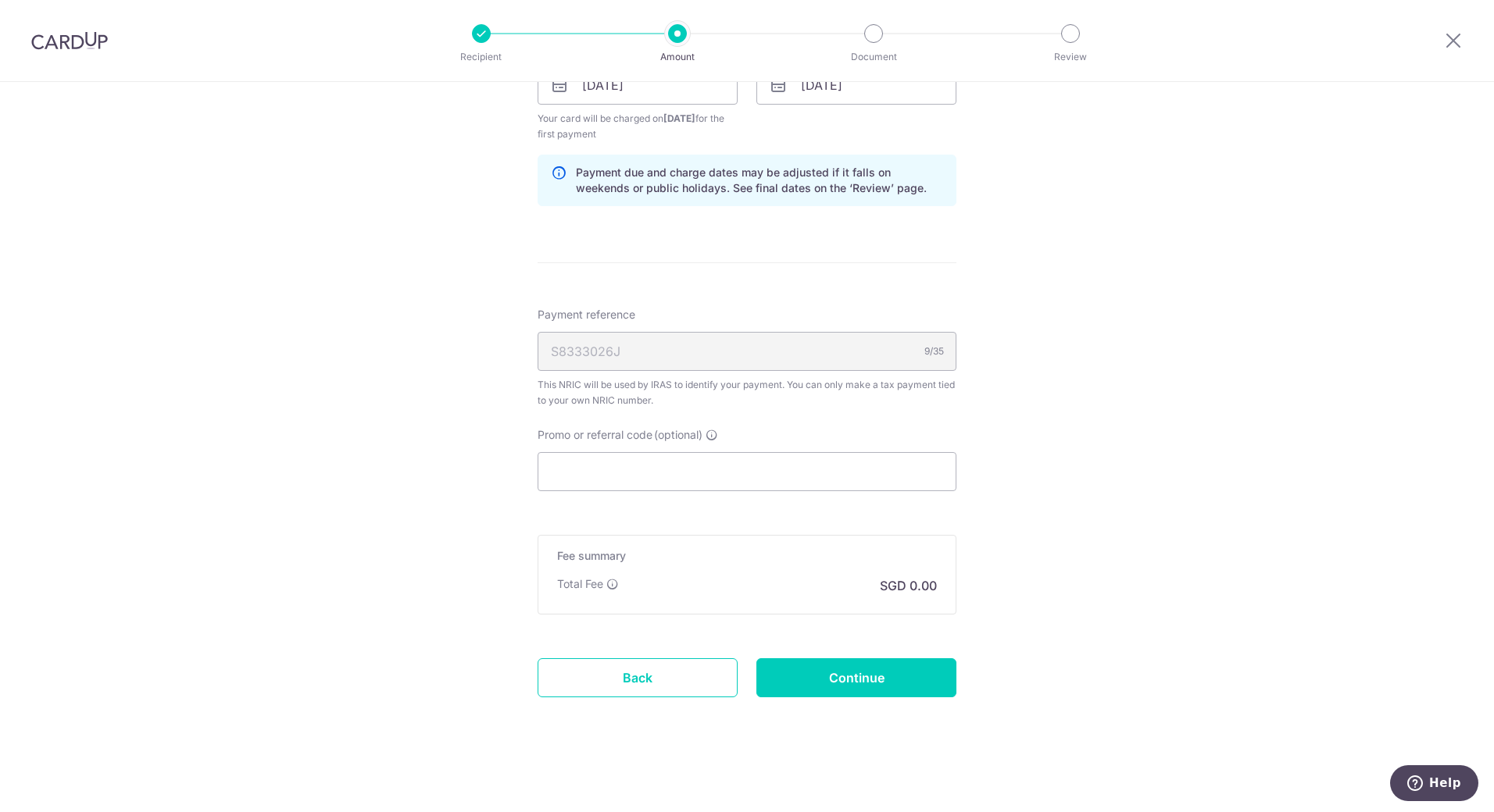
scroll to position [962, 0]
click at [665, 463] on input "Promo or referral code (optional)" at bounding box center [747, 469] width 419 height 39
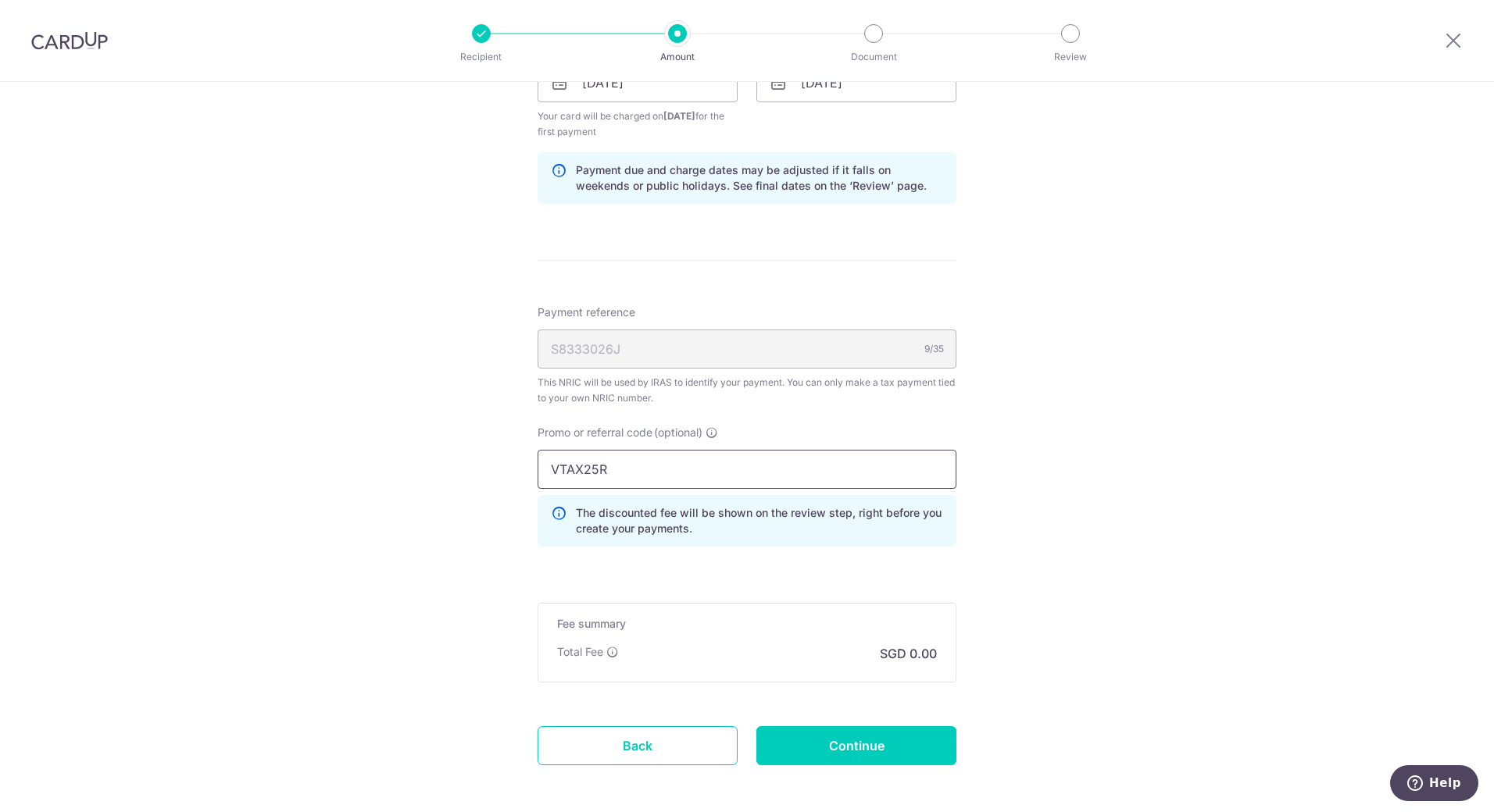
type input "VTAX25R"
click at [1080, 604] on div "Tell us more about your payment Enter one-time or monthly payment amount SGD 44…" at bounding box center [747, 1] width 1494 height 1763
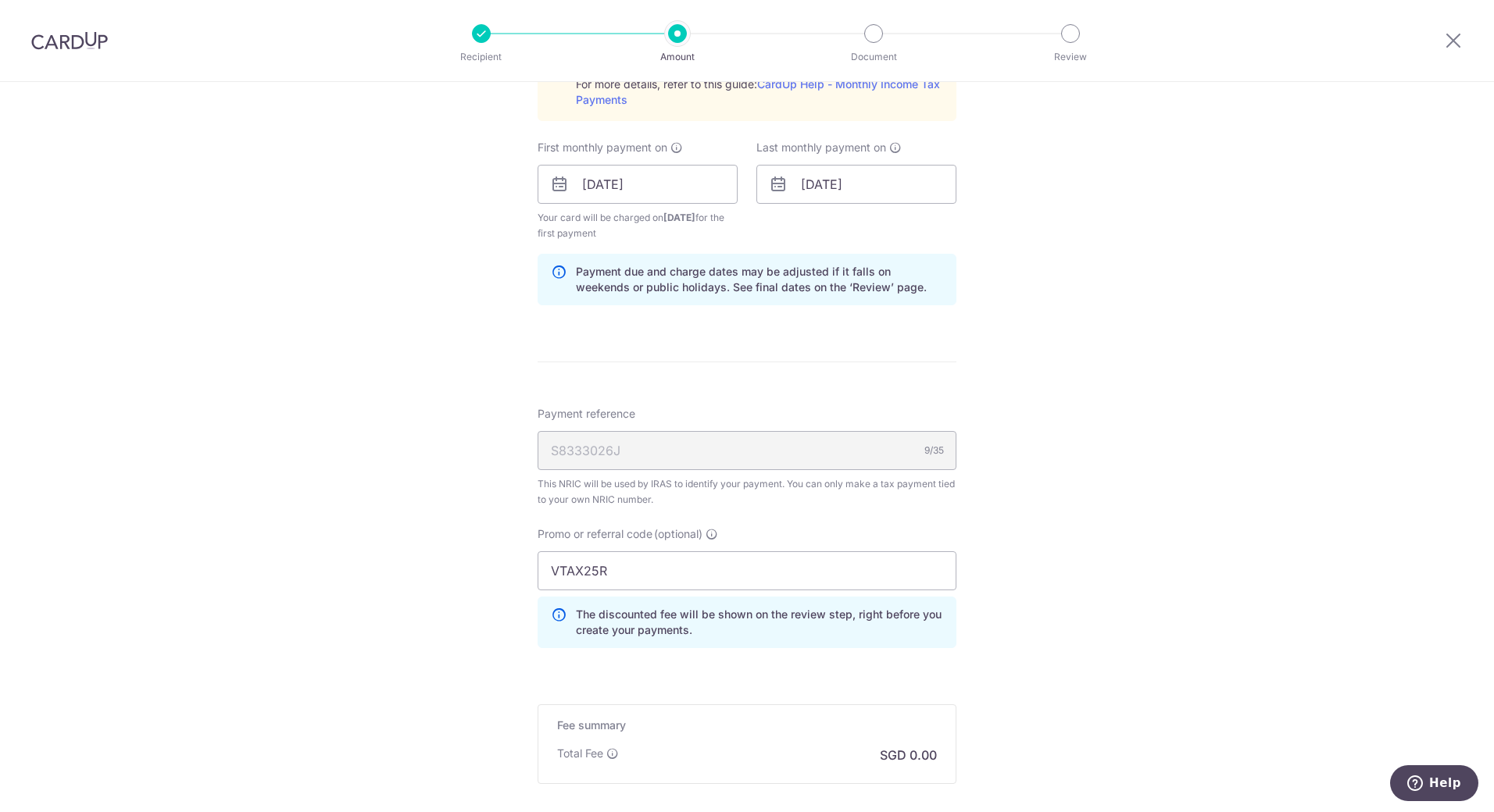
scroll to position [1033, 0]
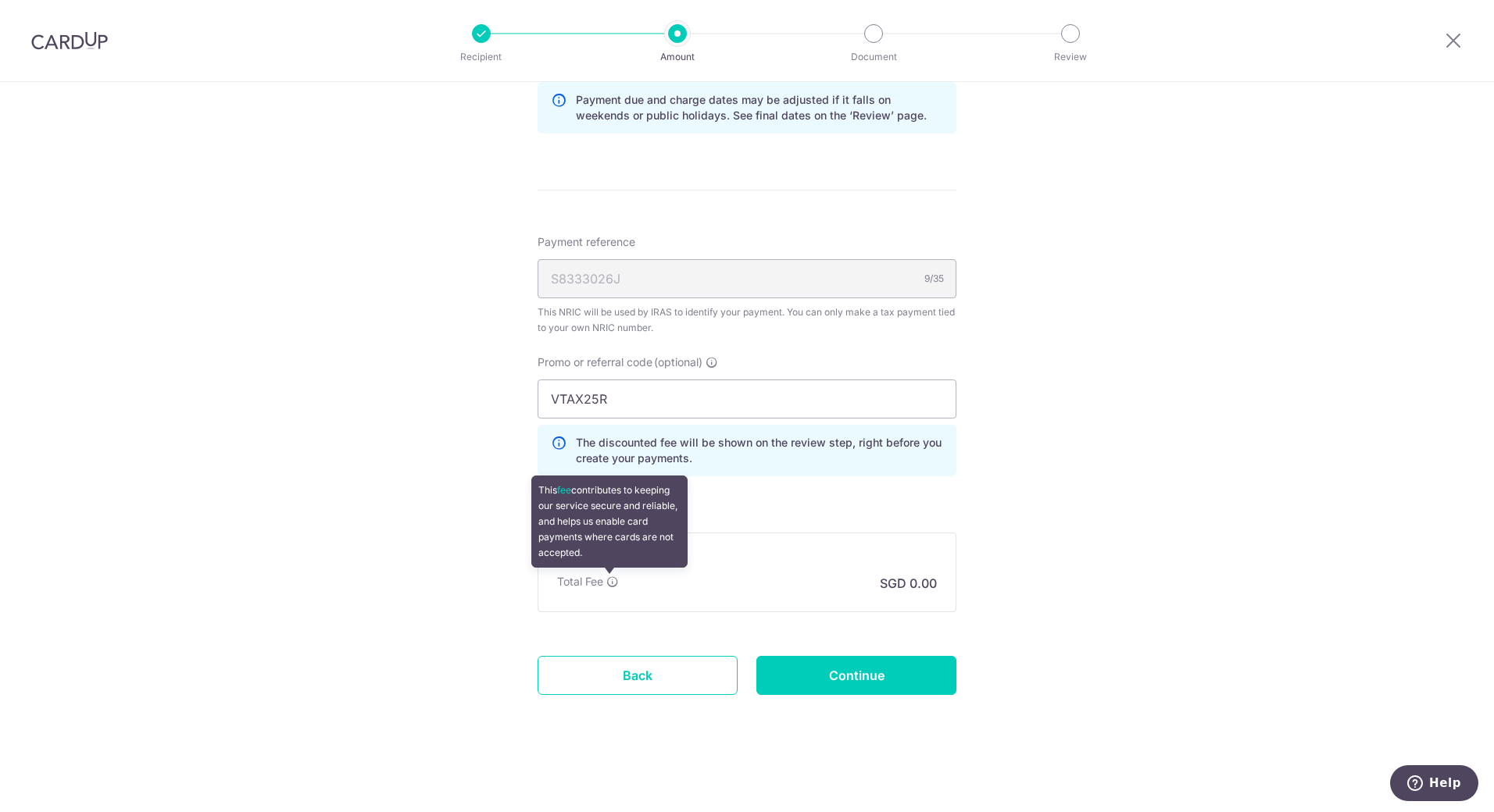
click at [606, 582] on icon at bounding box center [612, 581] width 12 height 12
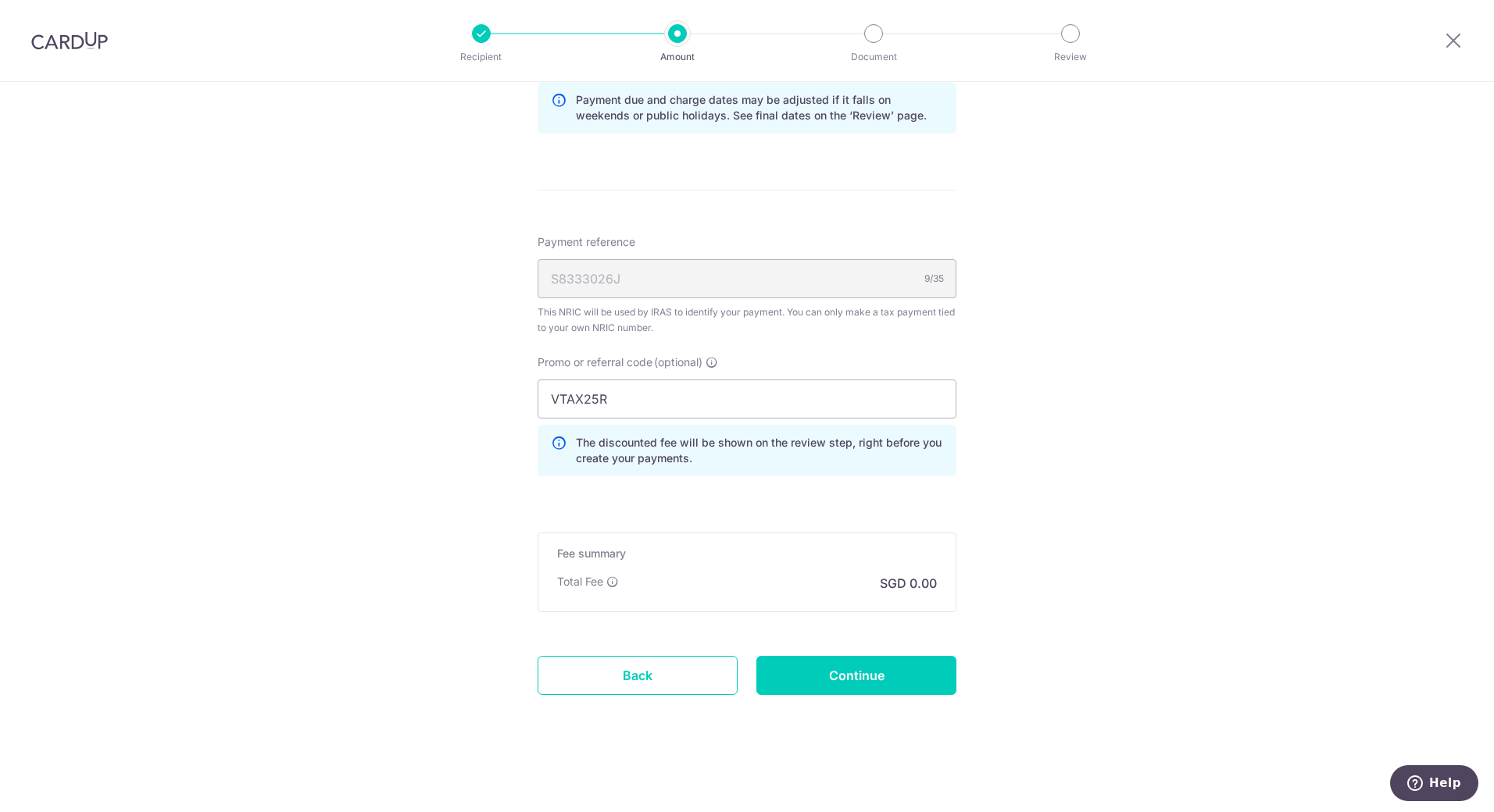
drag, startPoint x: 1049, startPoint y: 521, endPoint x: 1012, endPoint y: 539, distance: 41.1
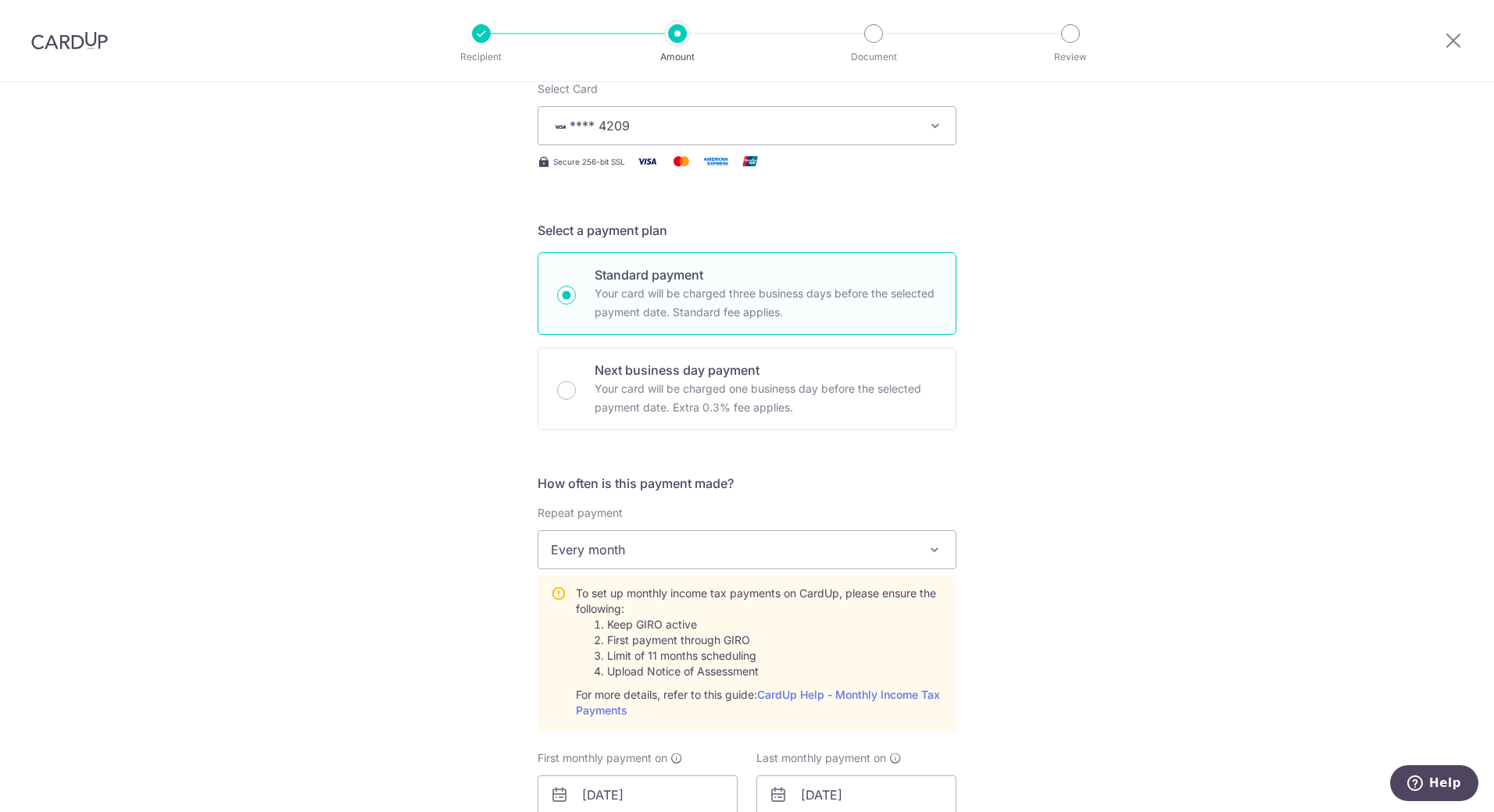
scroll to position [0, 0]
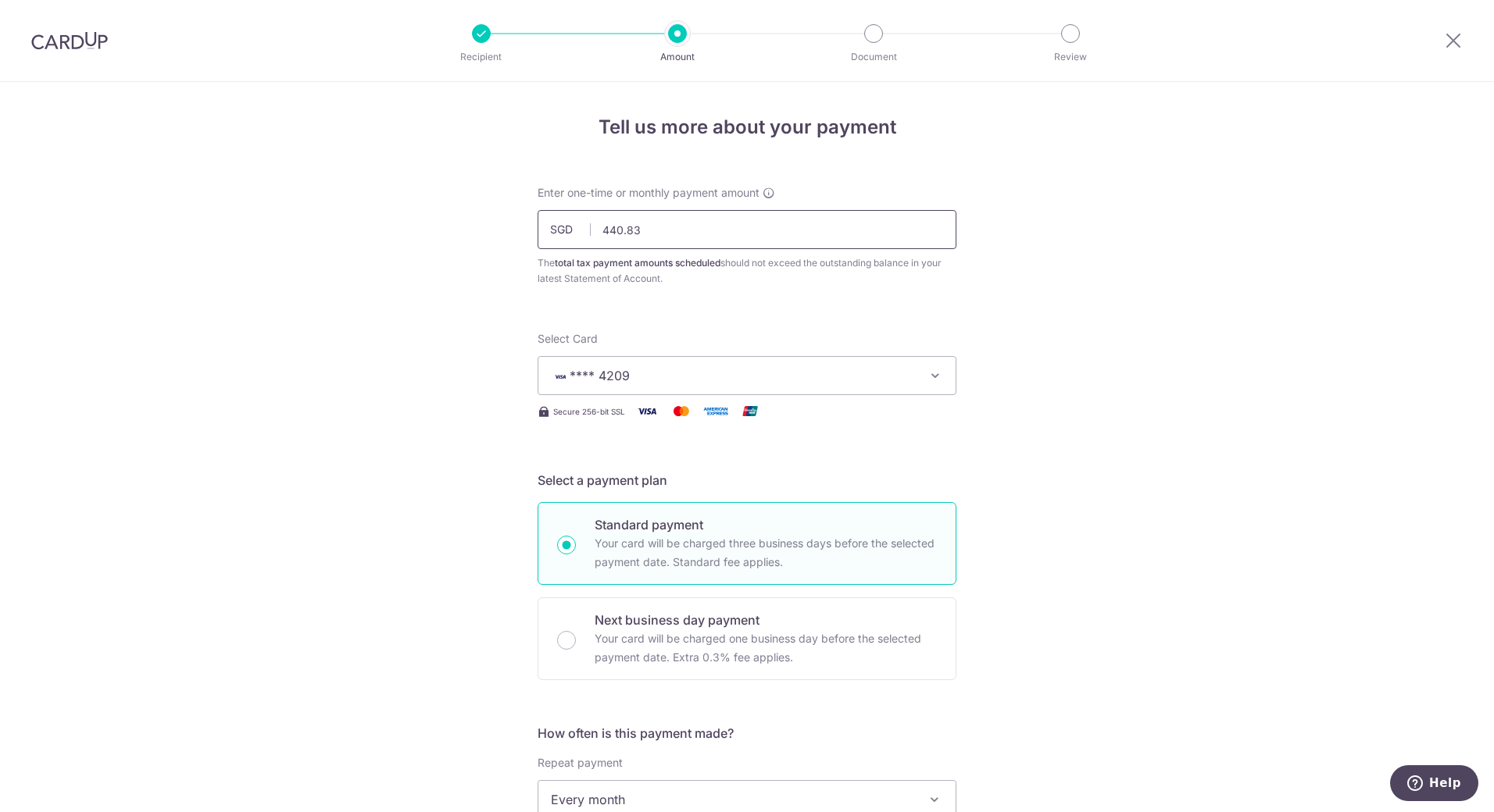
click at [704, 239] on input "440.83" at bounding box center [747, 229] width 419 height 39
type input "4"
click button "Add Card" at bounding box center [0, 0] width 0 height 0
type input "440.83"
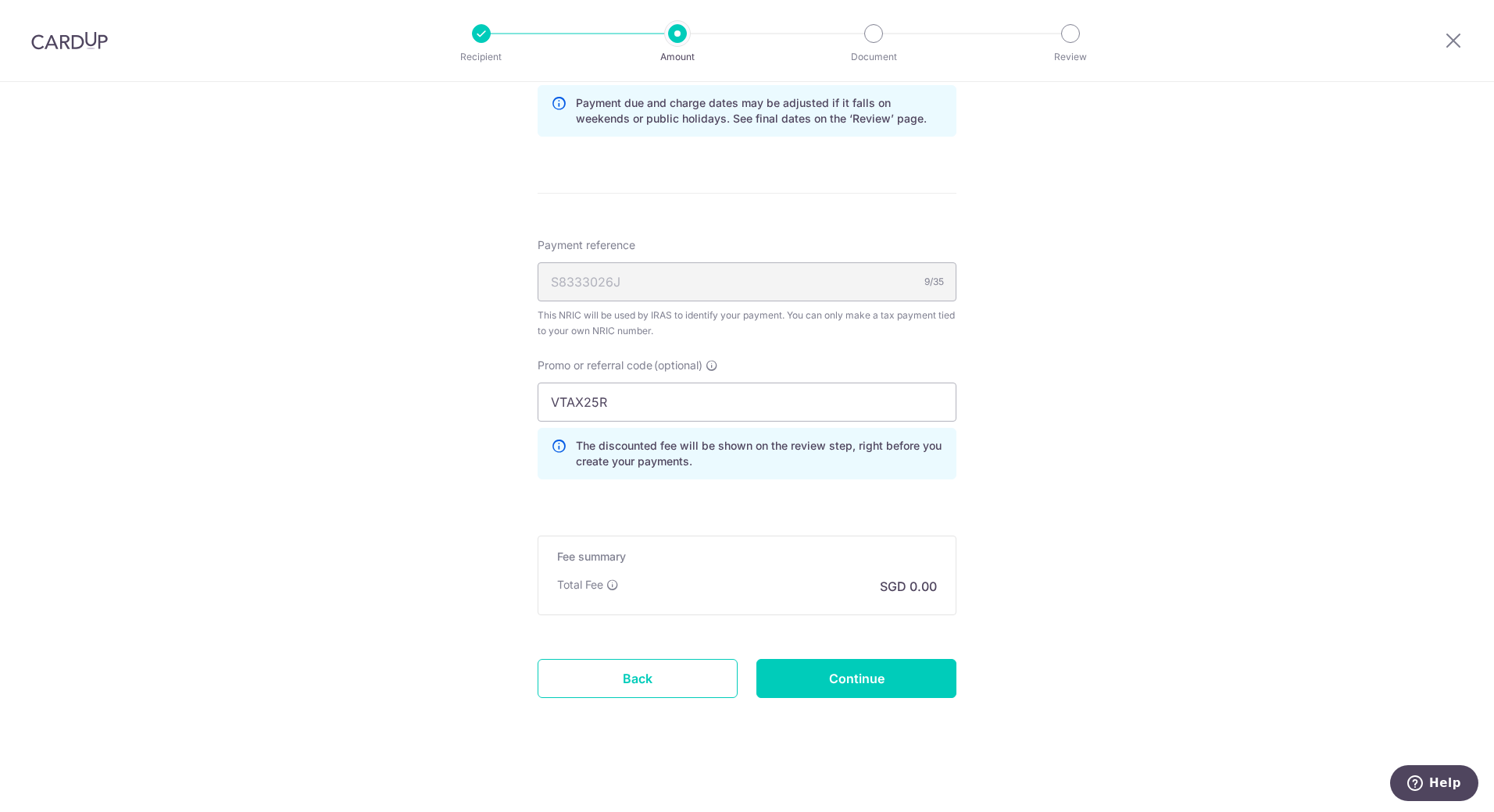
scroll to position [1033, 0]
click at [883, 682] on input "Continue" at bounding box center [855, 675] width 200 height 39
type input "Create Schedule"
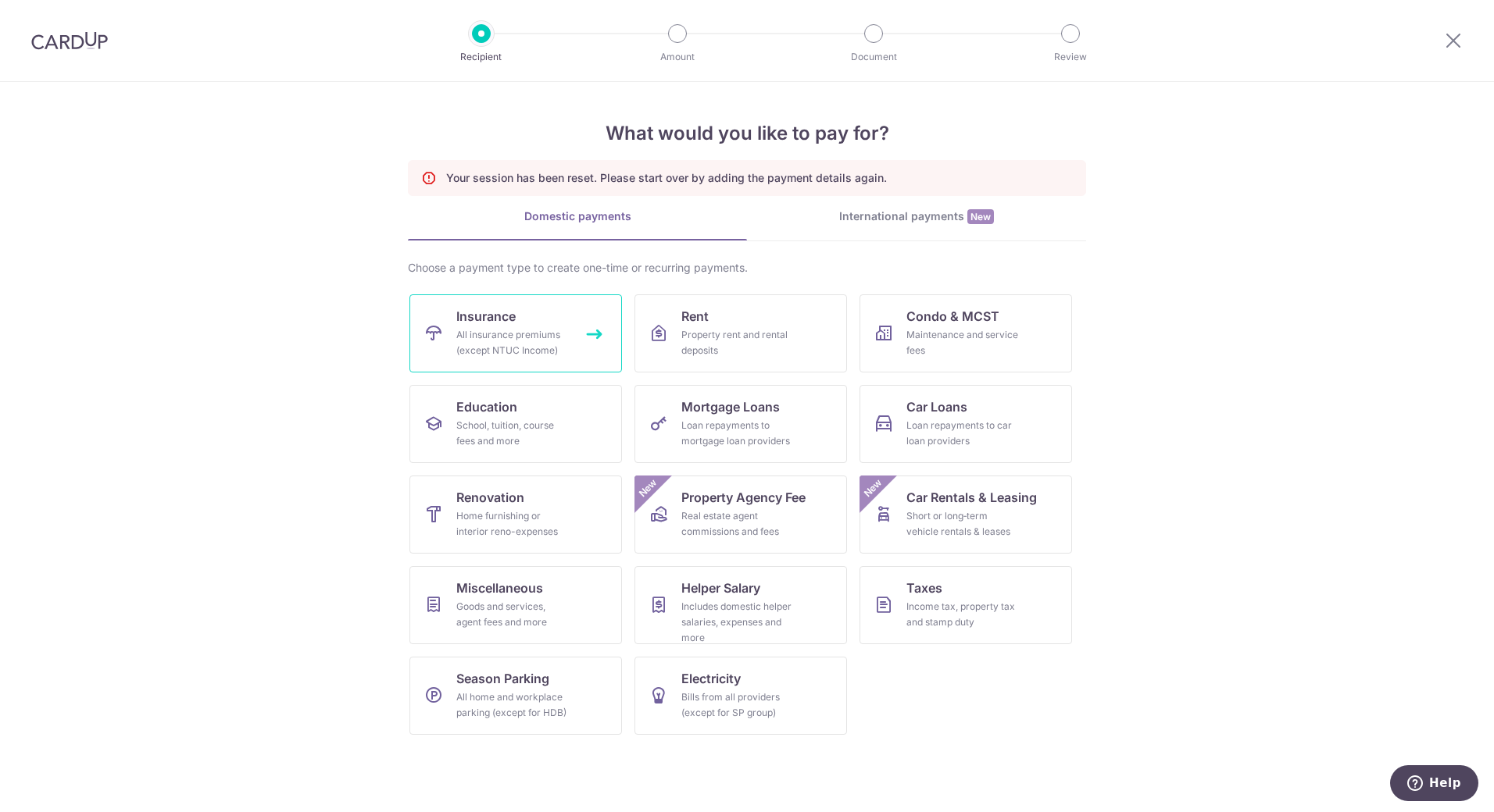
click at [560, 323] on link "Insurance All insurance premiums (except NTUC Income)" at bounding box center [515, 333] width 212 height 78
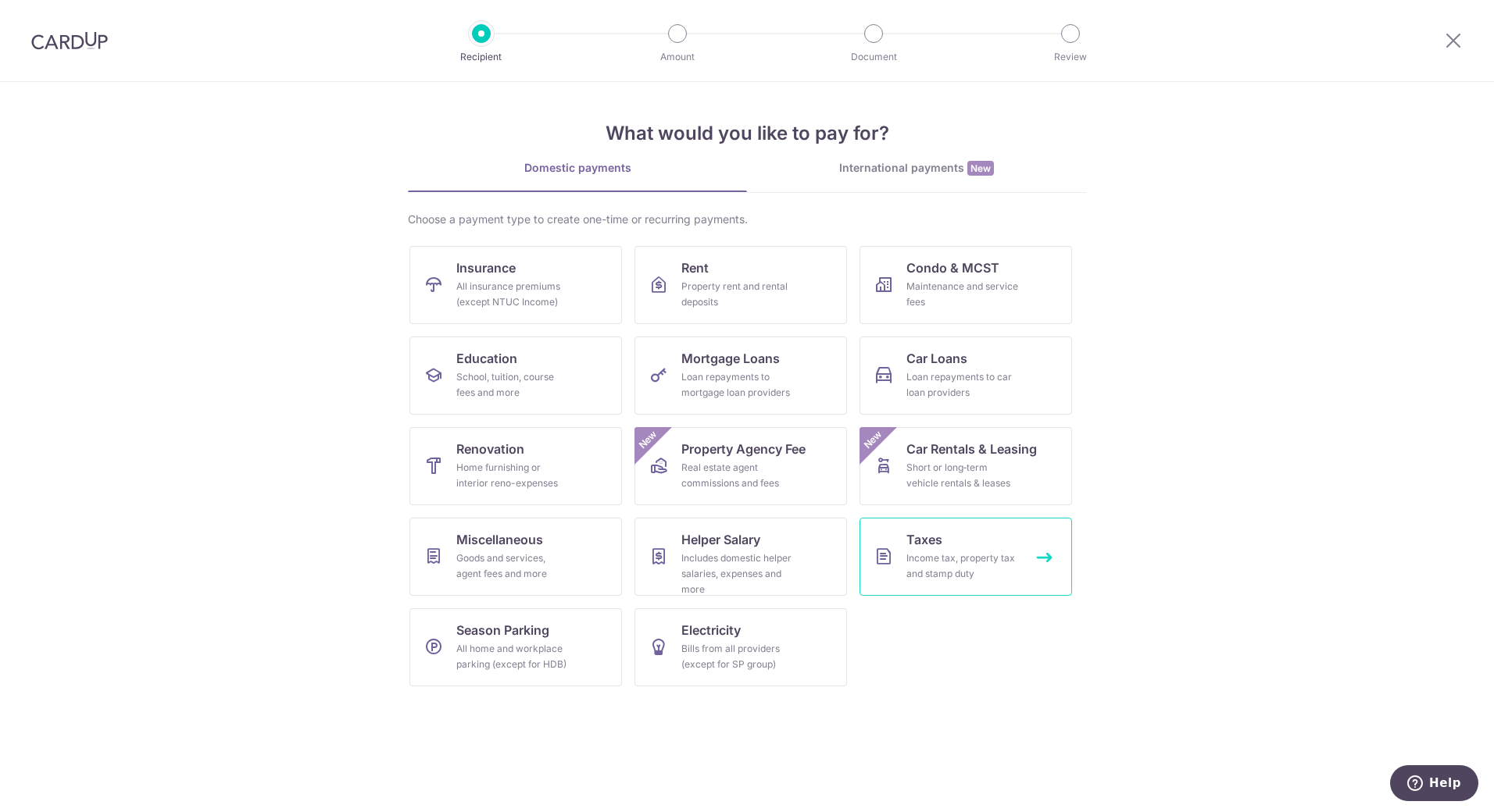
click at [921, 556] on div "Income tax, property tax and stamp duty" at bounding box center [963, 566] width 113 height 32
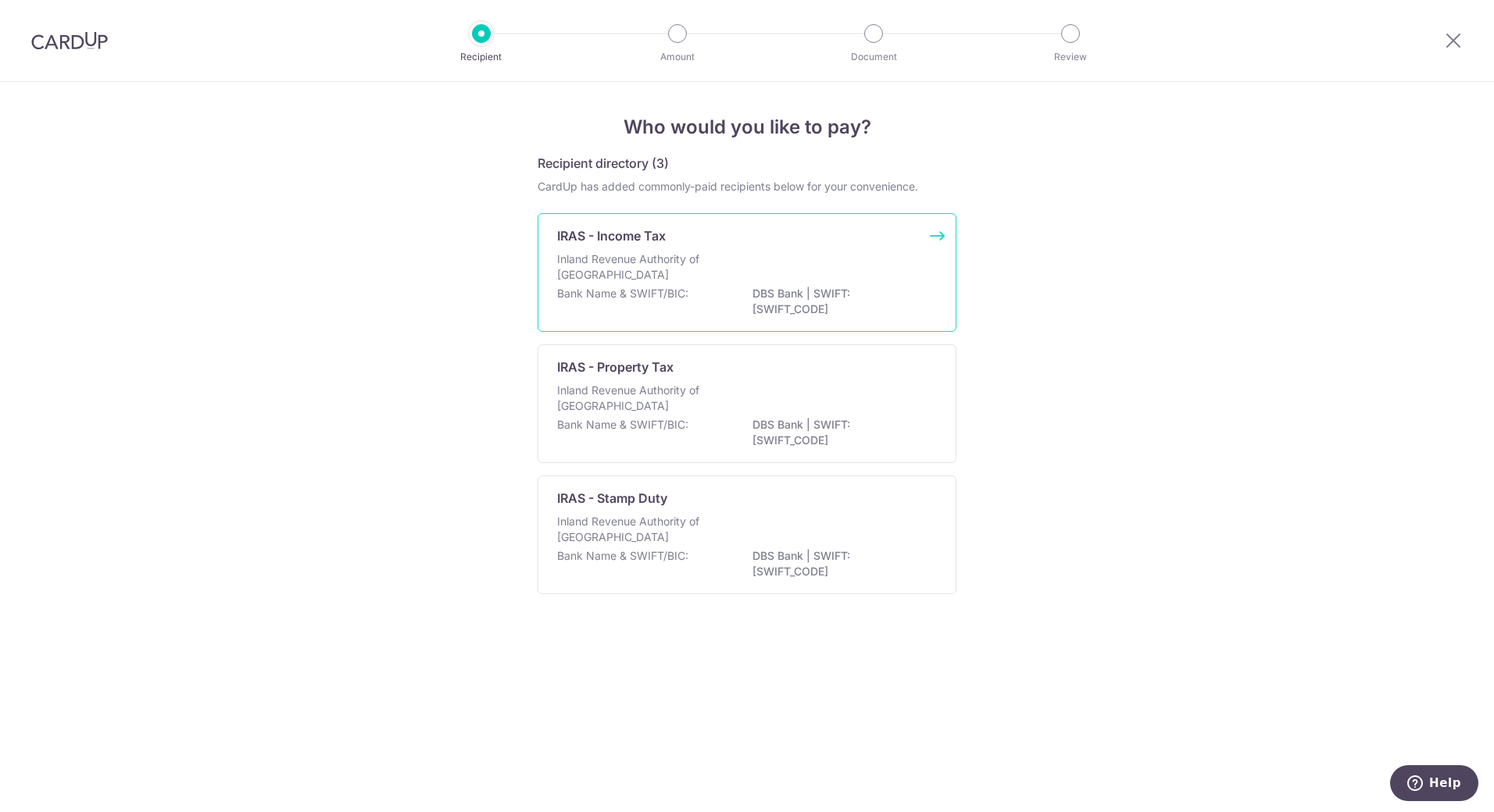
click at [663, 244] on p "IRAS - Income Tax" at bounding box center [612, 236] width 109 height 19
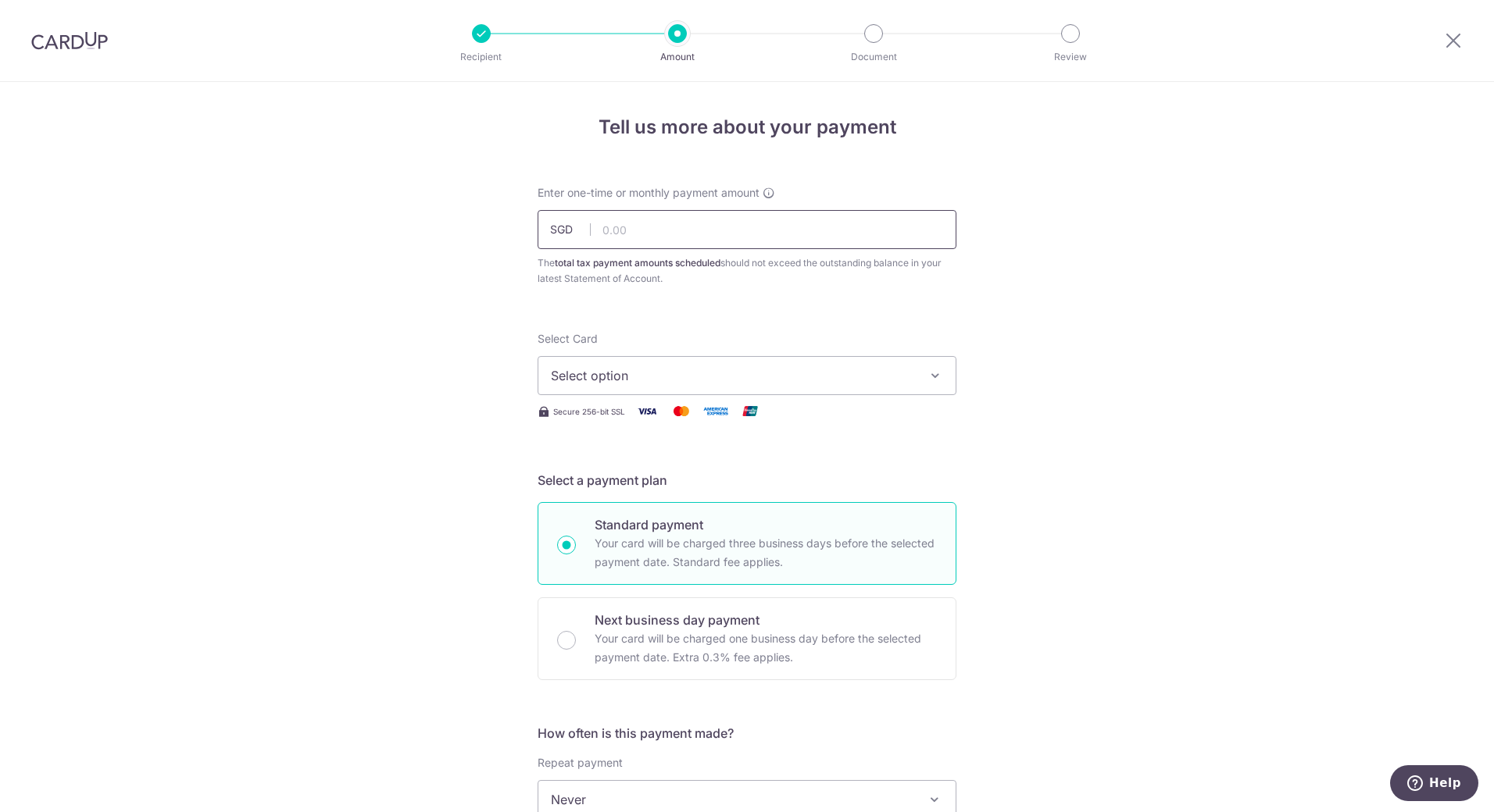
click at [713, 224] on input "text" at bounding box center [747, 229] width 419 height 39
type input "440.83"
click at [1088, 297] on div "Tell us more about your payment Enter one-time or monthly payment amount SGD 44…" at bounding box center [747, 807] width 1494 height 1450
click at [692, 383] on span "Select option" at bounding box center [732, 375] width 364 height 19
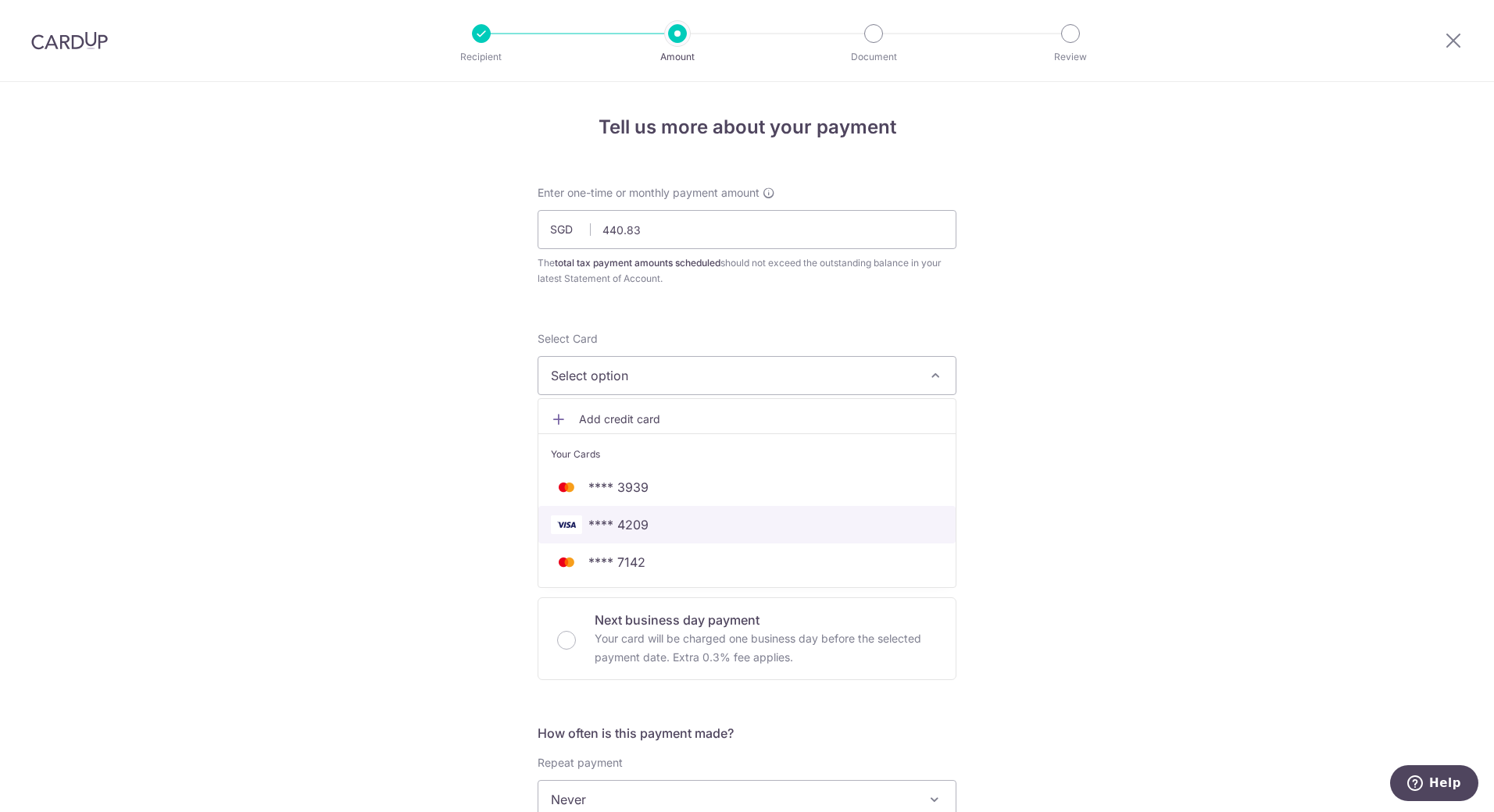
click at [638, 520] on span "**** 4209" at bounding box center [617, 524] width 60 height 19
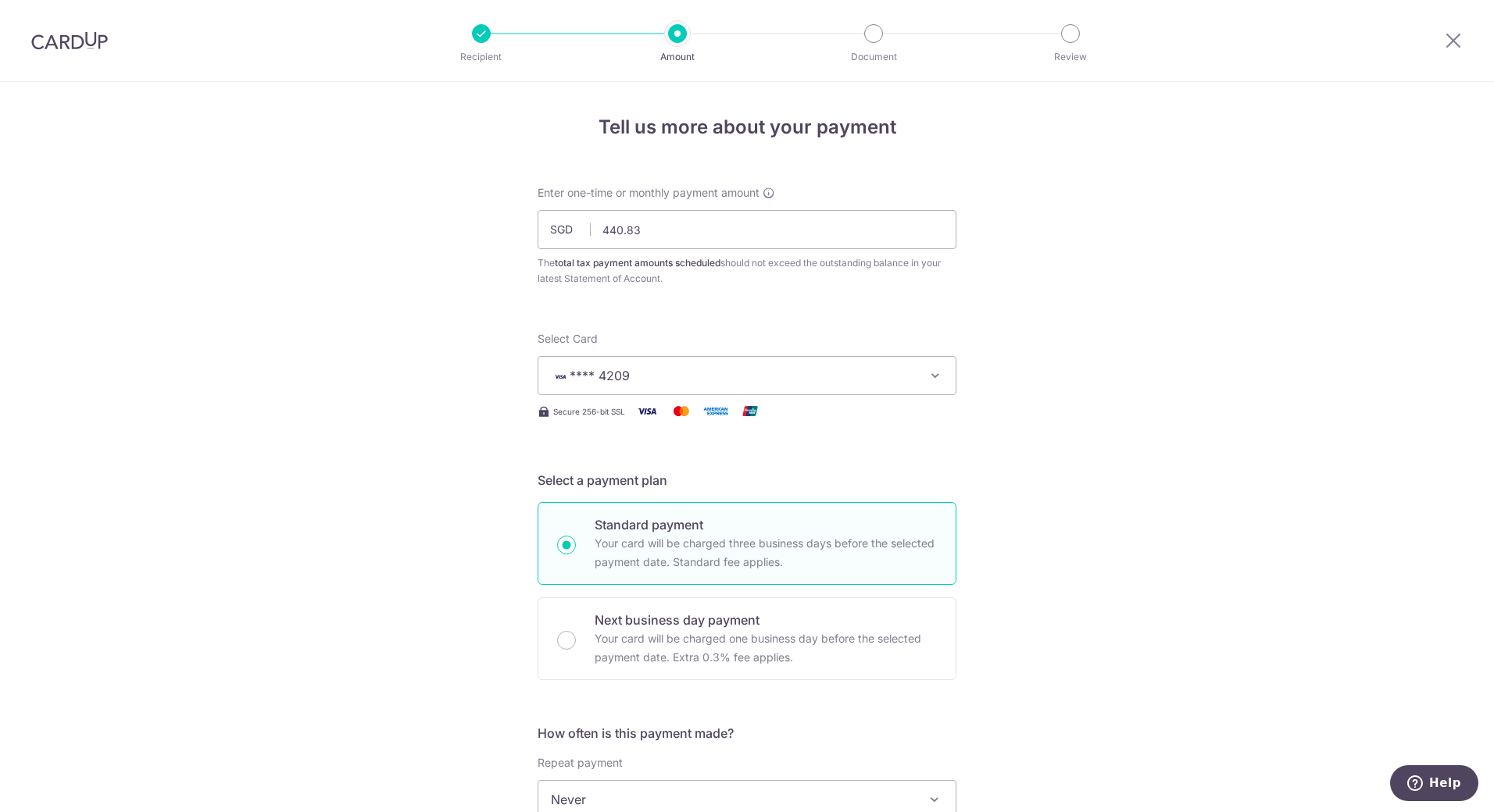
click at [1019, 412] on div "Tell us more about your payment Enter one-time or monthly payment amount SGD 44…" at bounding box center [747, 807] width 1494 height 1450
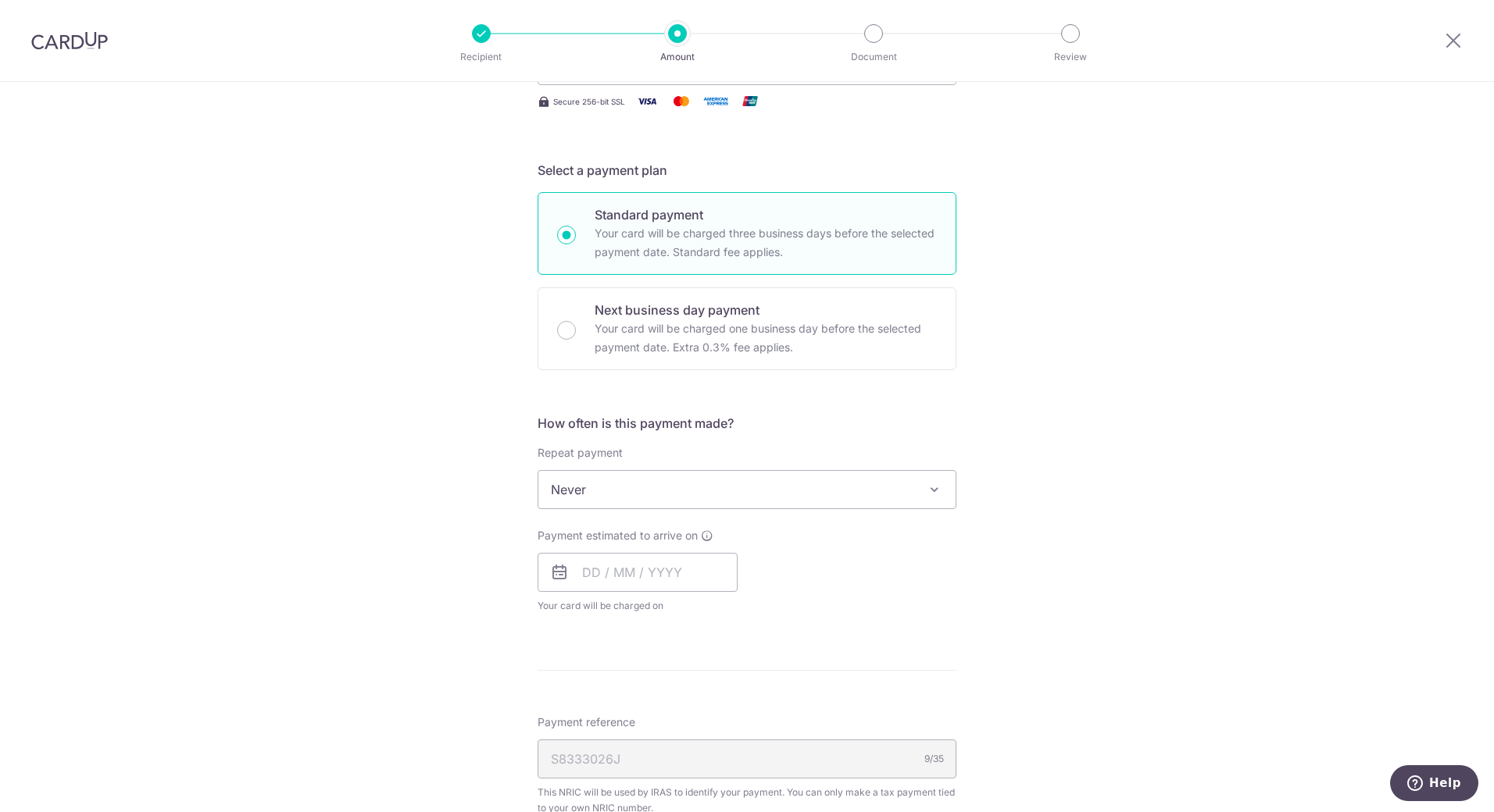
scroll to position [312, 0]
click at [880, 487] on span "Never" at bounding box center [747, 486] width 417 height 37
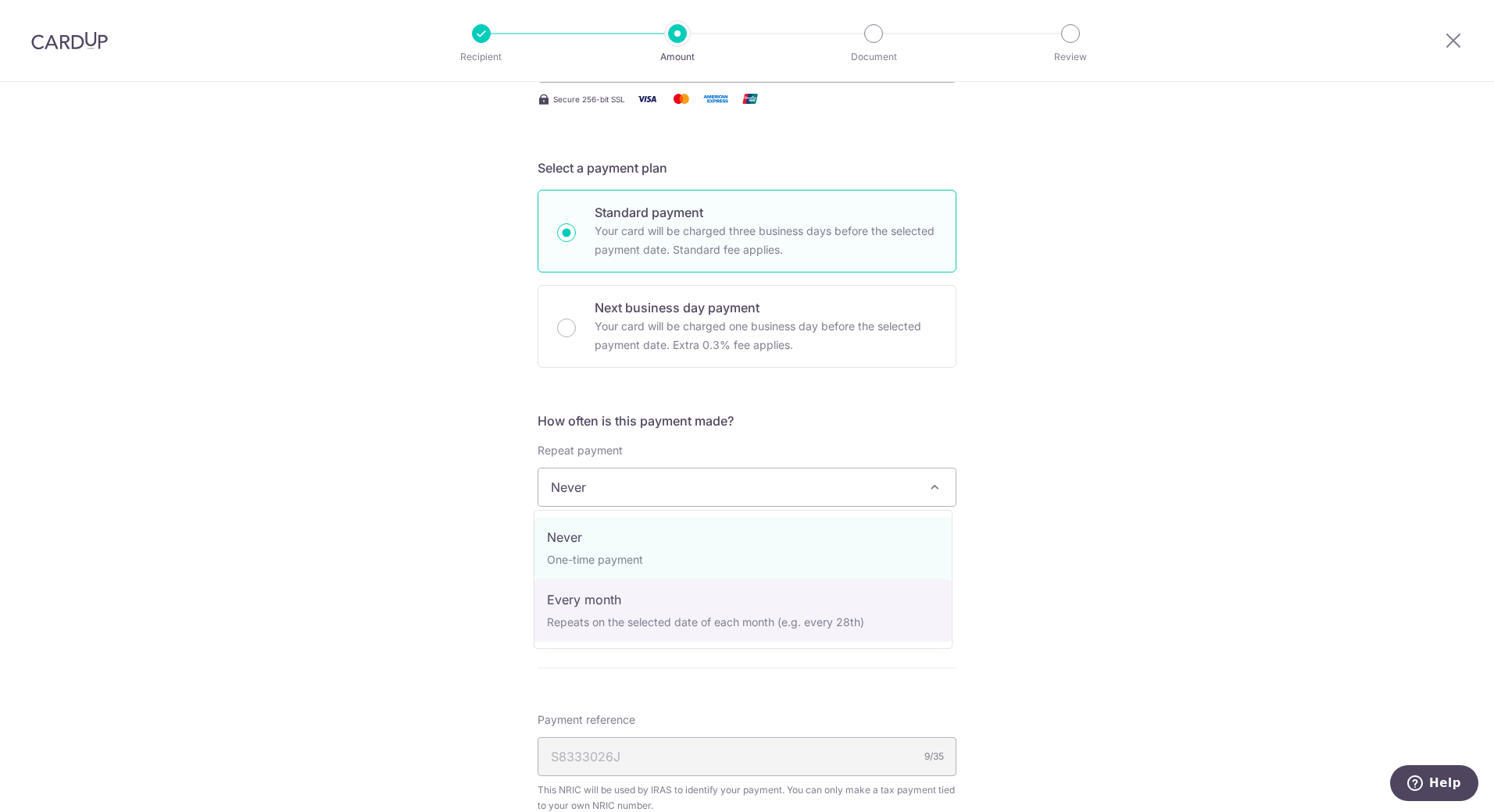
select select "3"
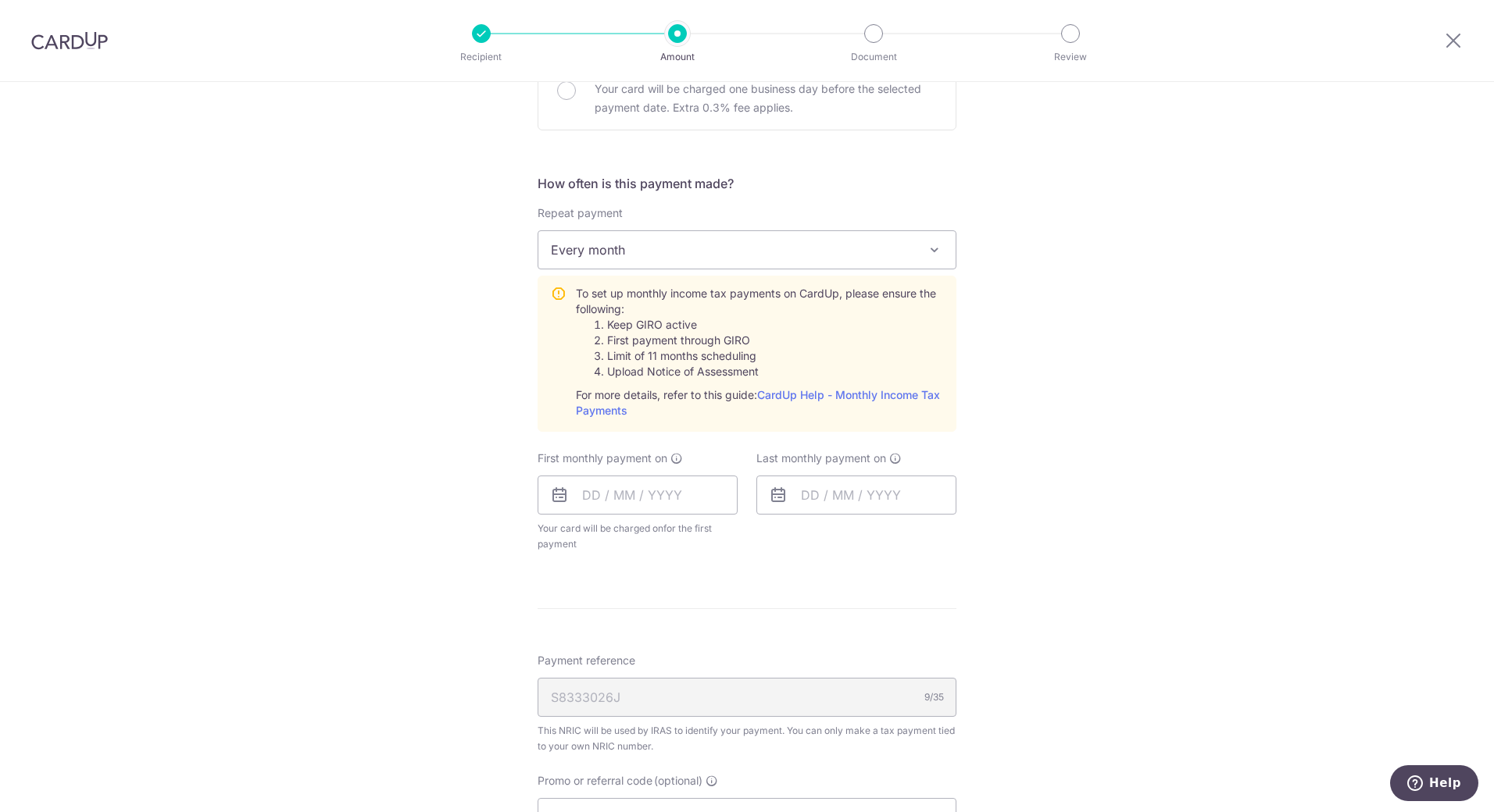
scroll to position [625, 0]
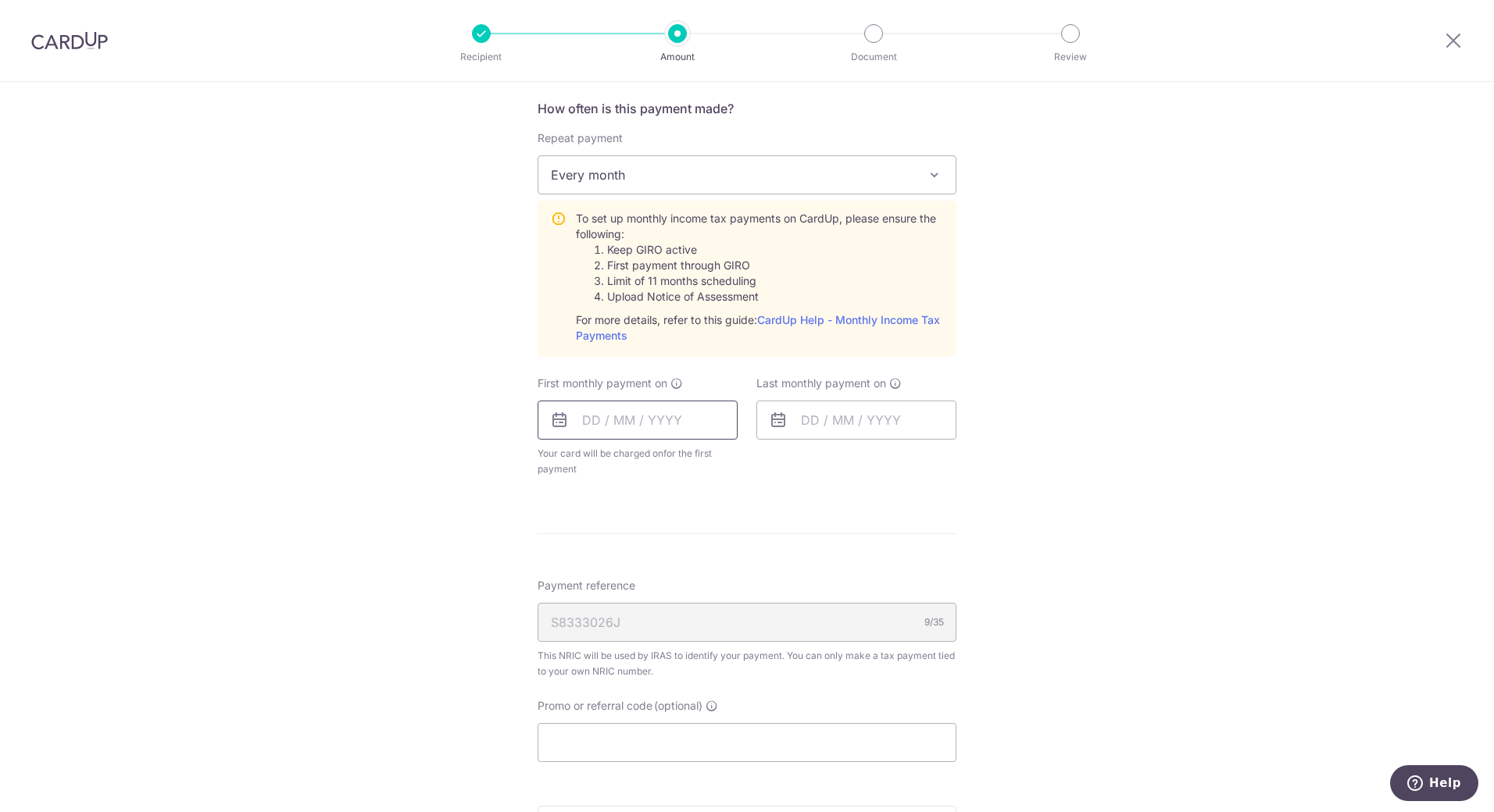
click at [689, 412] on input "text" at bounding box center [637, 419] width 200 height 39
click at [752, 460] on link "Next" at bounding box center [759, 462] width 19 height 19
click at [567, 625] on link "19" at bounding box center [570, 625] width 25 height 25
type input "[DATE]"
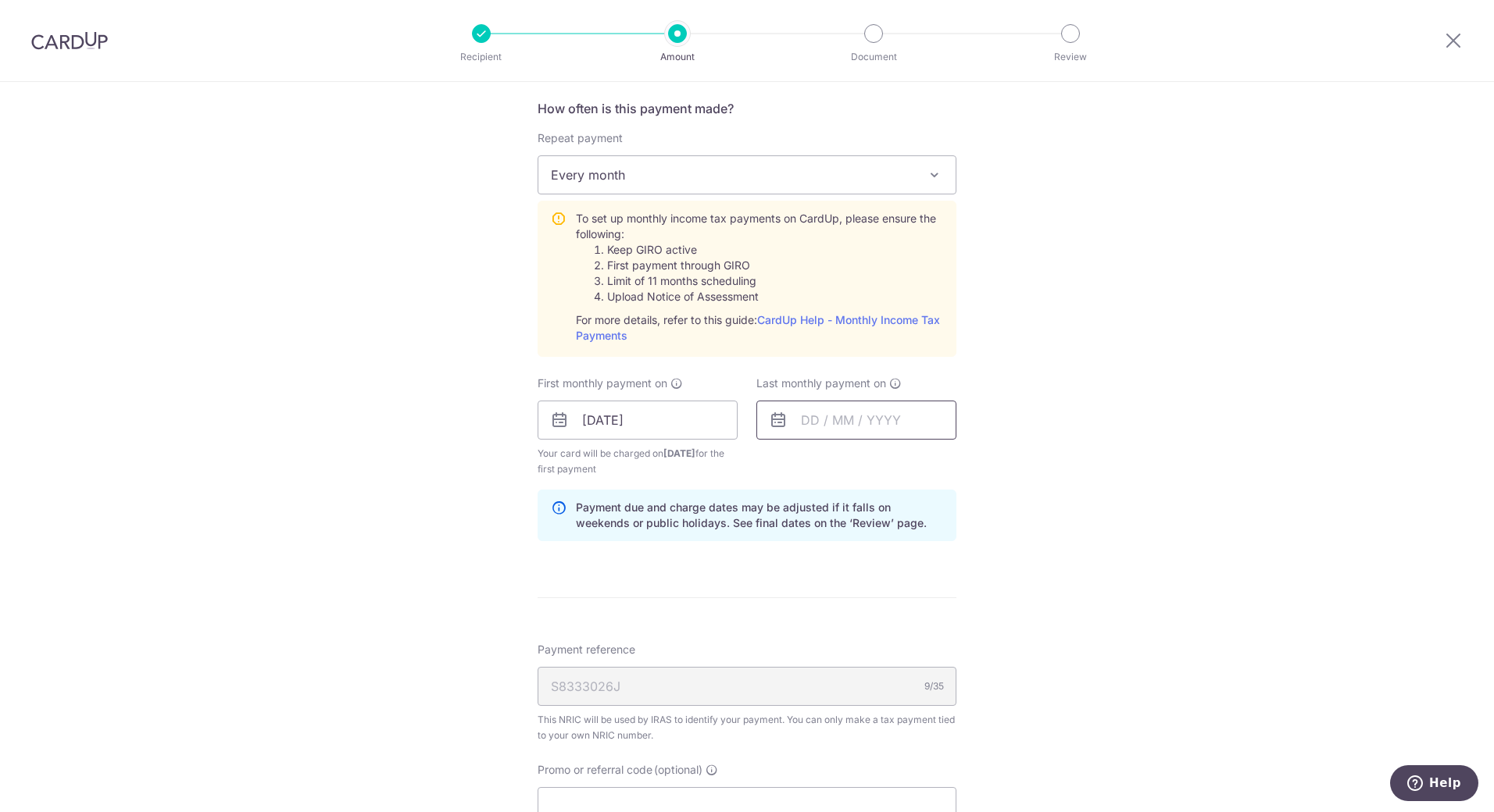
click at [865, 438] on input "text" at bounding box center [855, 419] width 200 height 39
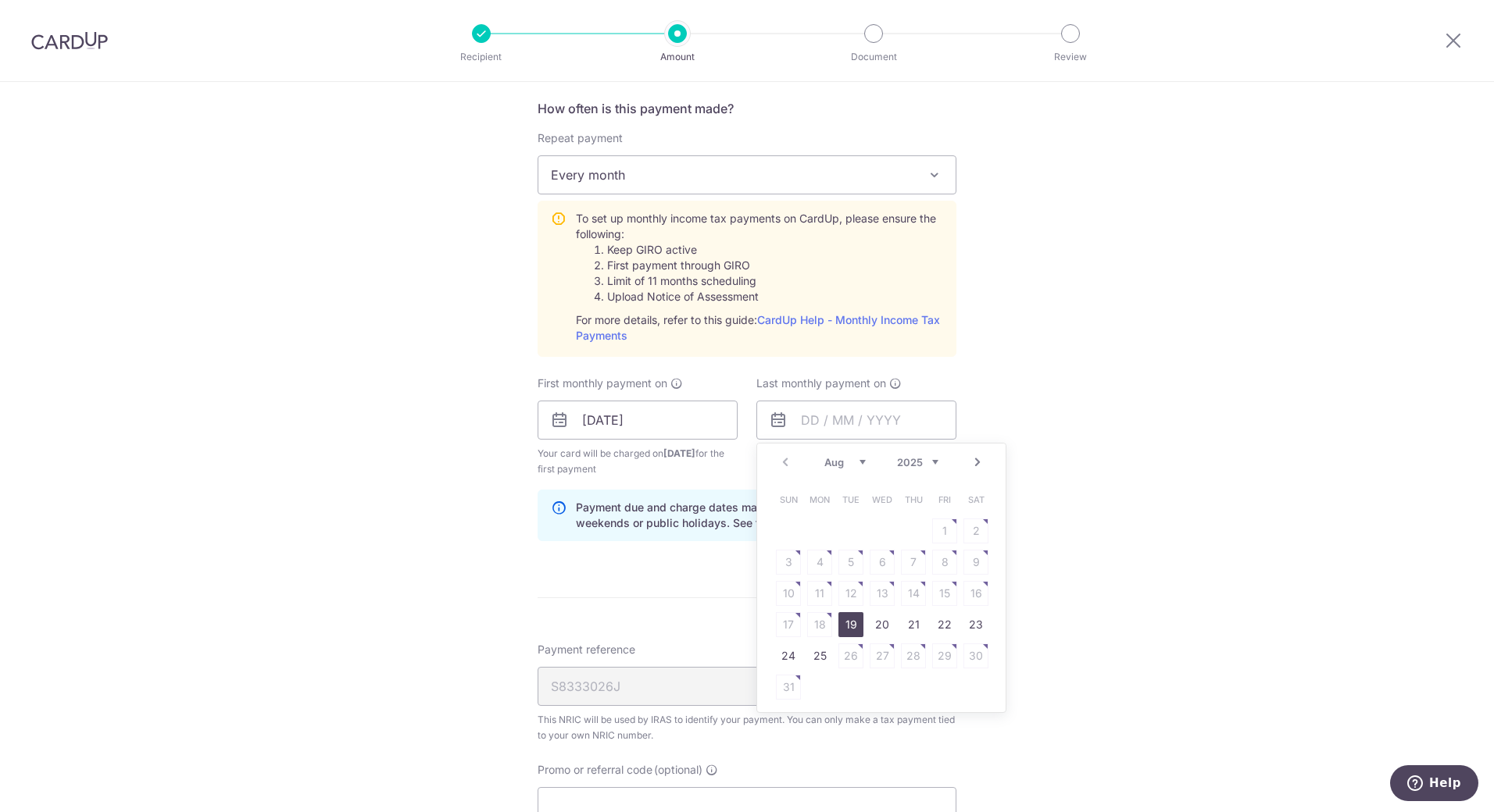
click at [977, 460] on link "Next" at bounding box center [978, 462] width 19 height 19
click at [978, 460] on link "Next" at bounding box center [978, 462] width 19 height 19
click at [940, 589] on link "19" at bounding box center [944, 593] width 25 height 25
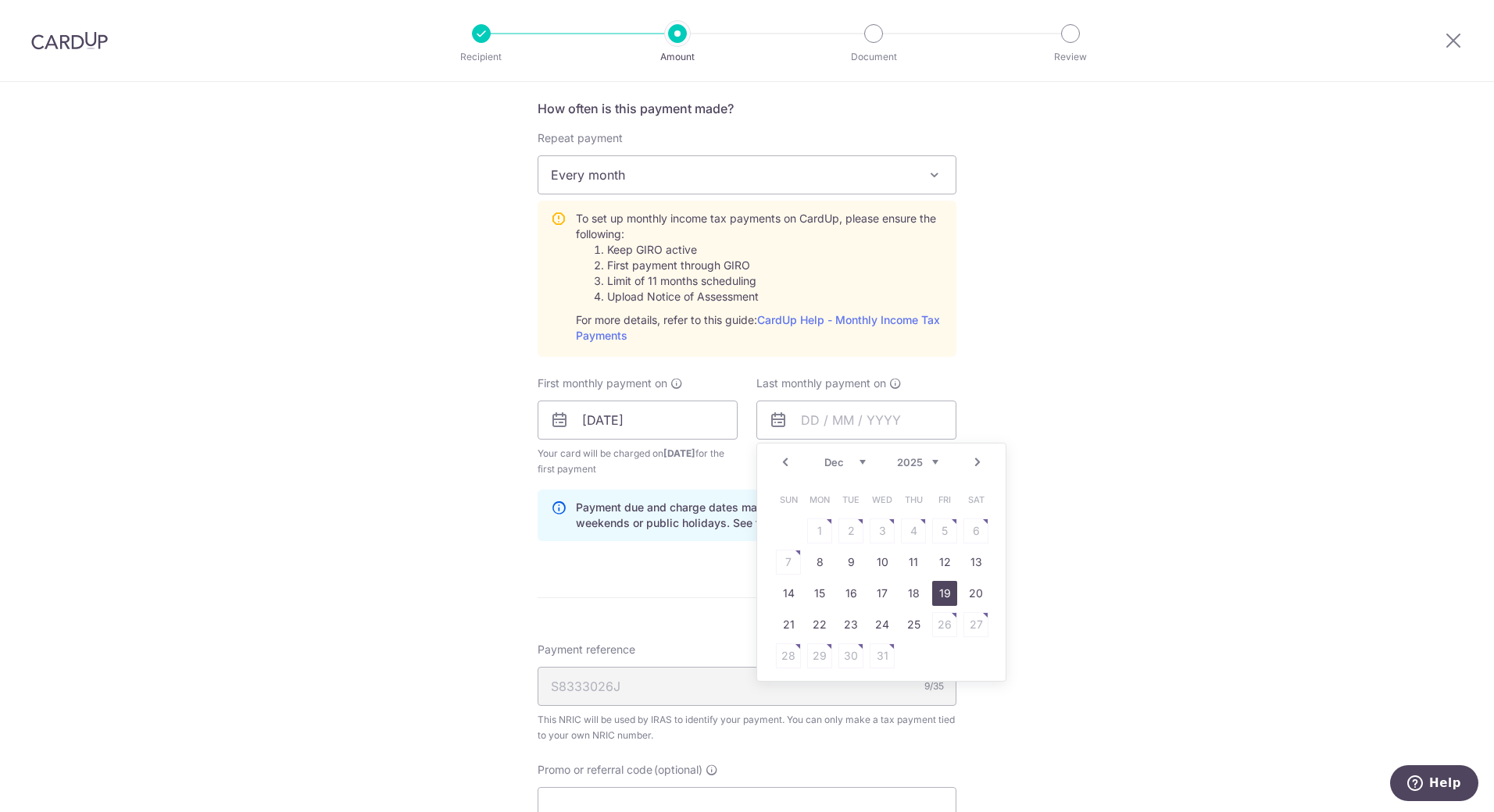
type input "19/12/2025"
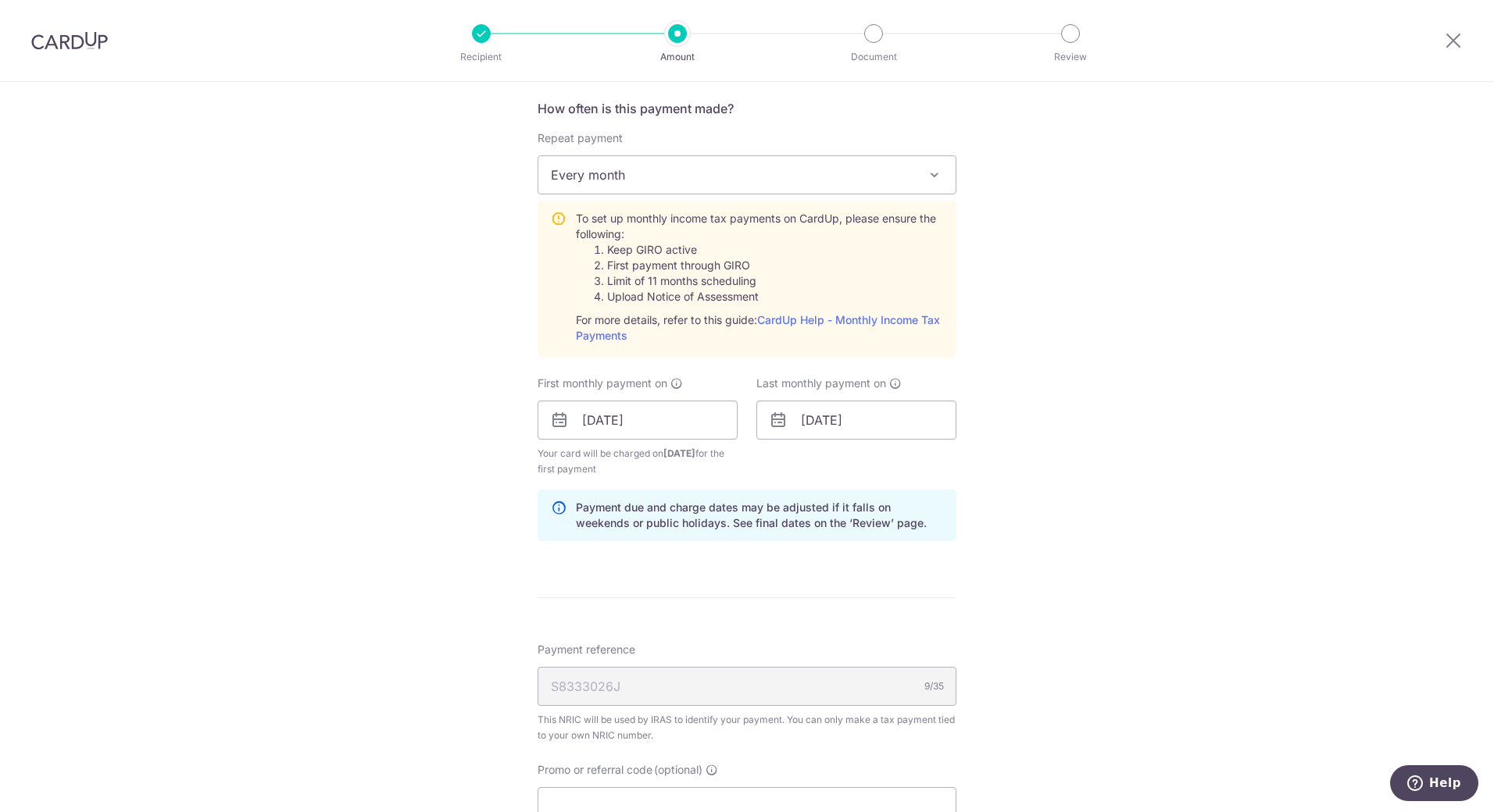
click at [1056, 472] on div "Tell us more about your payment Enter one-time or monthly payment amount SGD 44…" at bounding box center [747, 303] width 1494 height 1692
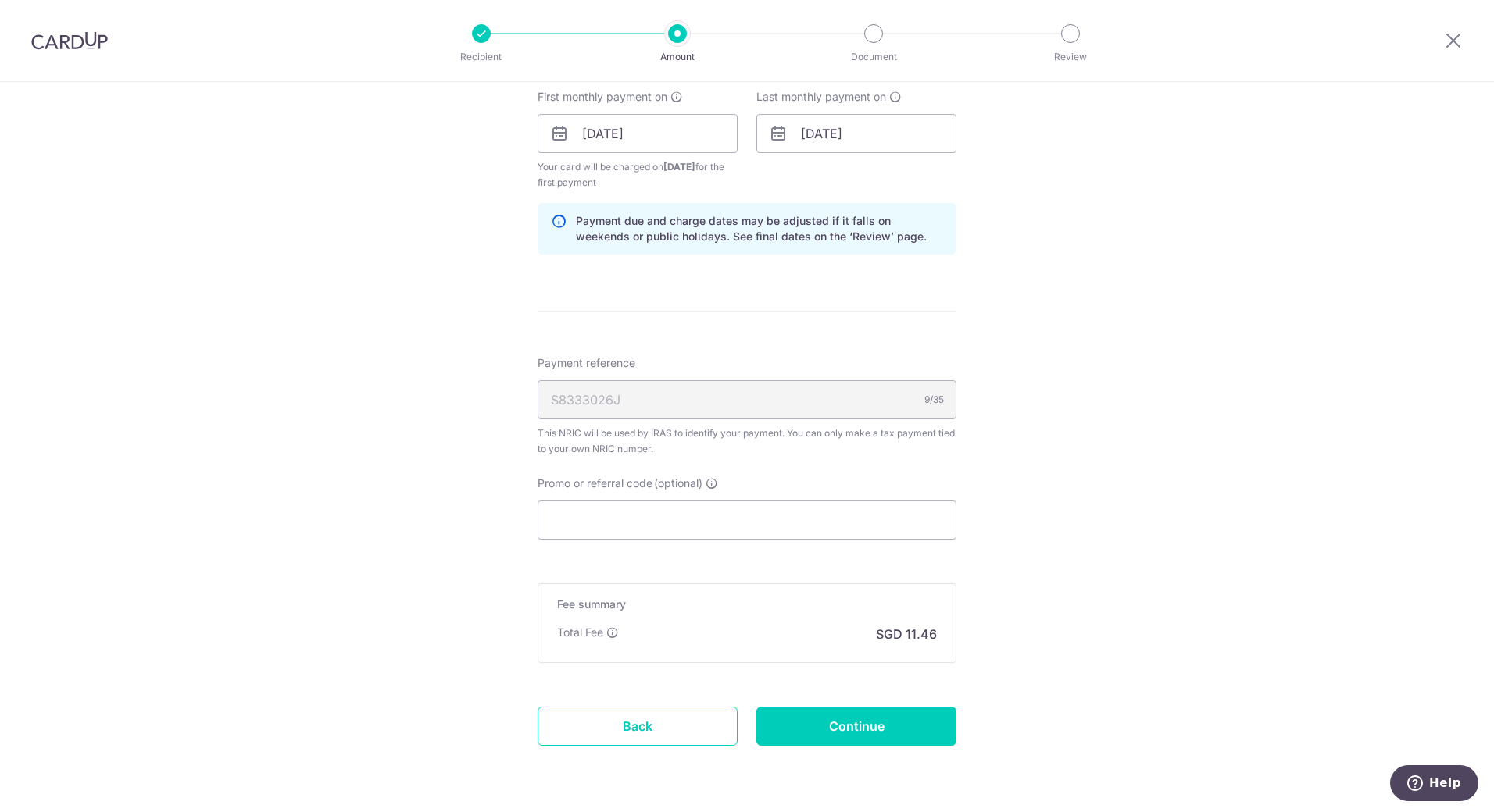
scroll to position [937, 0]
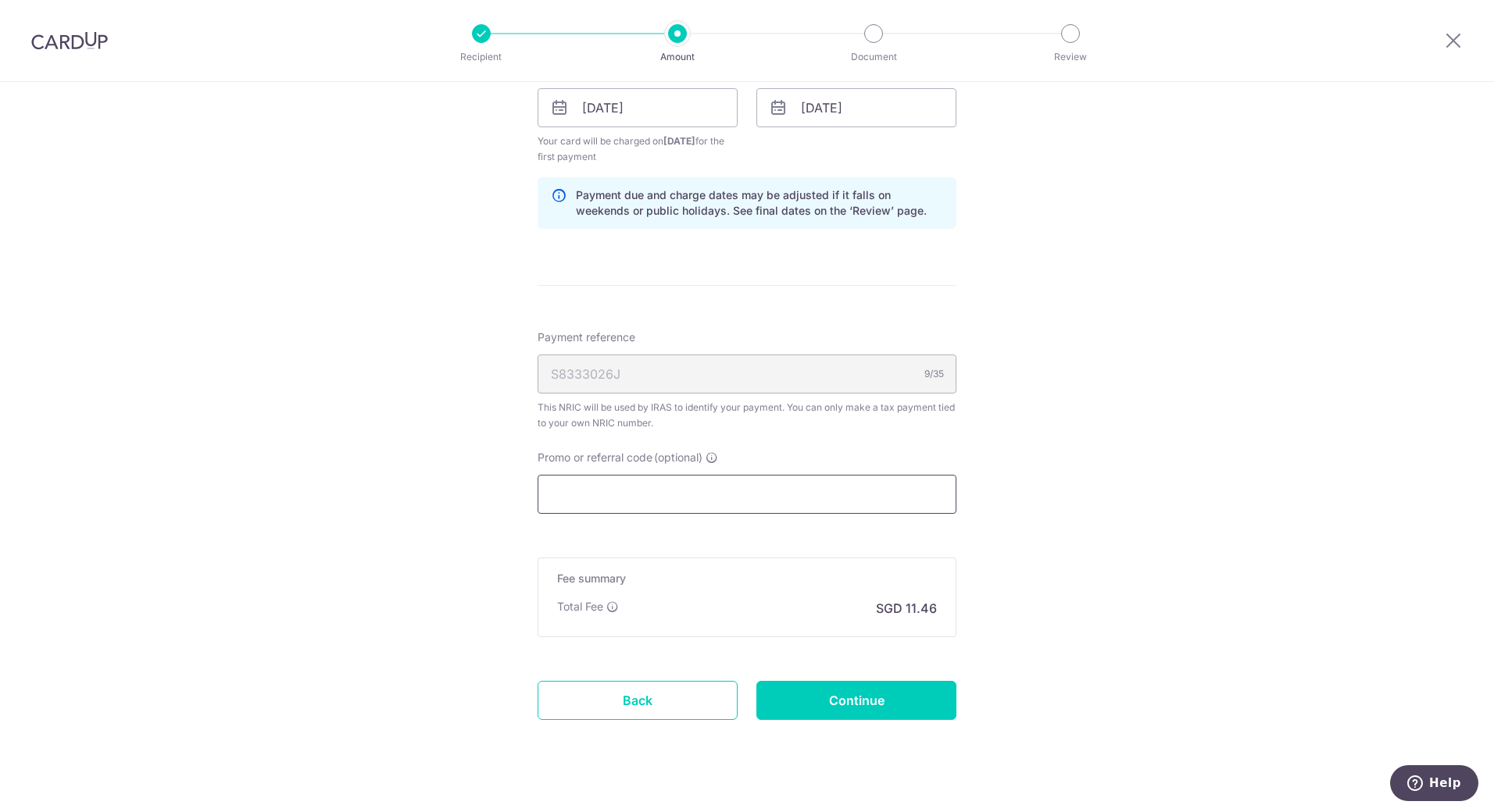
click at [733, 493] on input "Promo or referral code (optional)" at bounding box center [747, 494] width 419 height 39
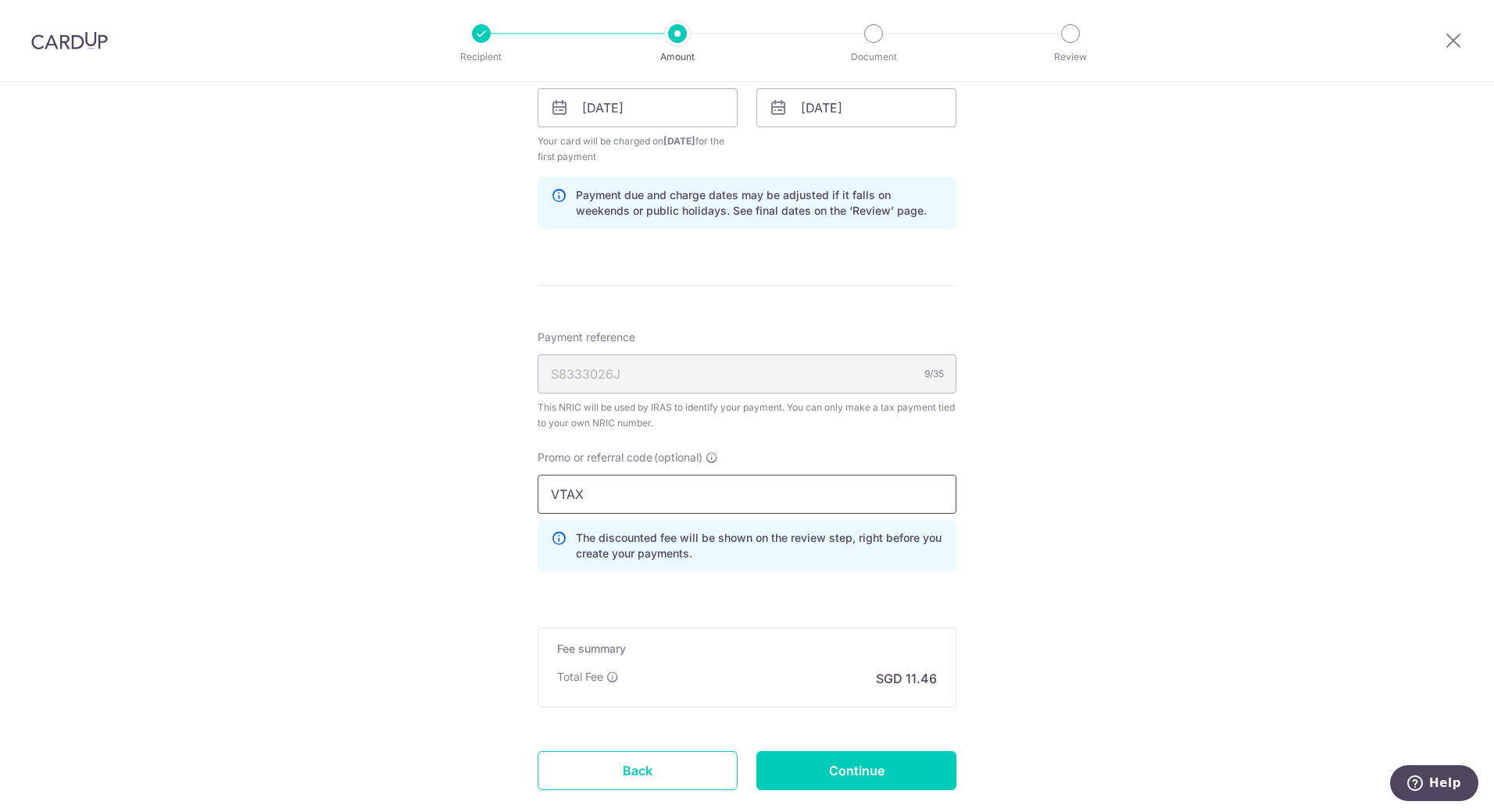
click at [642, 489] on input "VTAX" at bounding box center [747, 494] width 419 height 39
type input "VTAX25R"
click at [1107, 601] on div "Tell us more about your payment Enter one-time or monthly payment amount SGD 44…" at bounding box center [747, 26] width 1494 height 1763
click at [828, 784] on input "Continue" at bounding box center [855, 770] width 200 height 39
type input "Create Schedule"
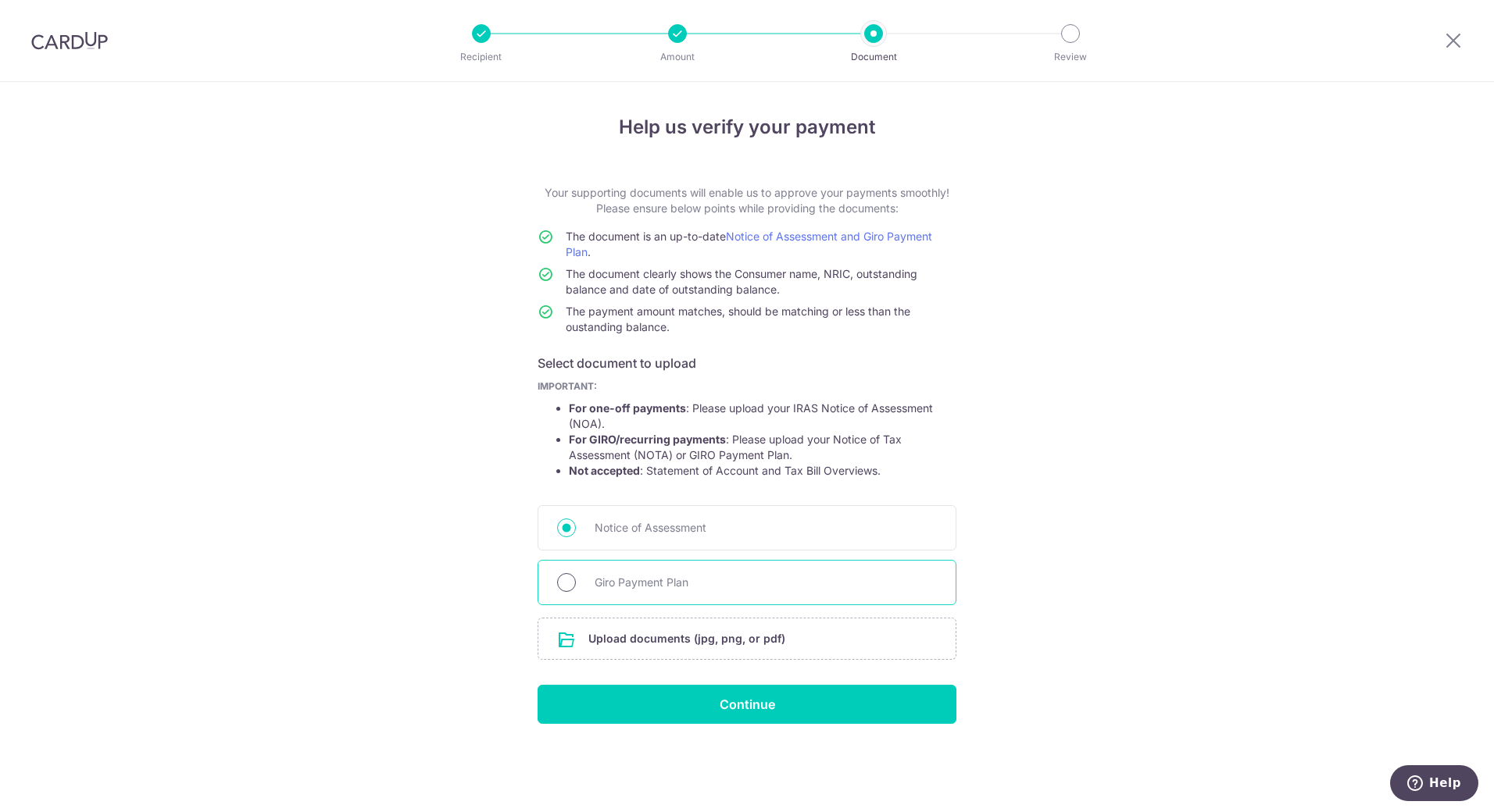
click at [567, 582] on input "Giro Payment Plan" at bounding box center [567, 583] width 19 height 19
radio input "true"
click at [663, 644] on input "file" at bounding box center [747, 638] width 417 height 41
click at [1059, 43] on div "Recipient Amount Document Review" at bounding box center [775, 40] width 670 height 81
